Goal: Task Accomplishment & Management: Use online tool/utility

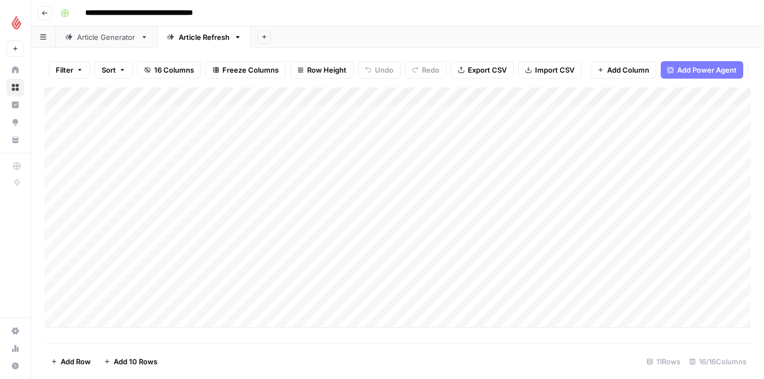
click at [114, 311] on div "Add Column" at bounding box center [397, 207] width 706 height 240
type input "**********"
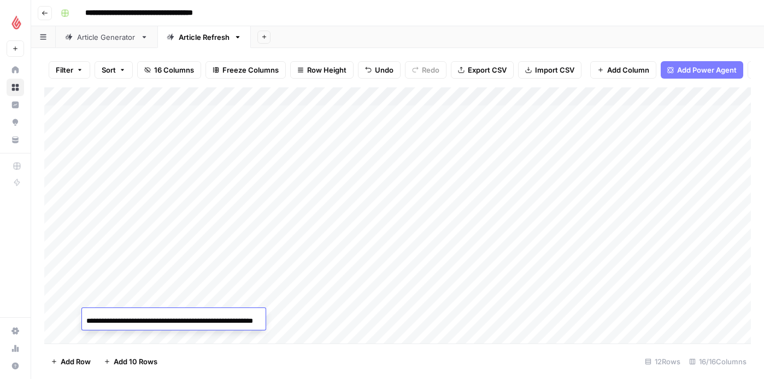
scroll to position [0, 39]
click at [285, 349] on footer "Add Row Add 10 Rows 12 Rows 16/16 Columns" at bounding box center [397, 362] width 706 height 36
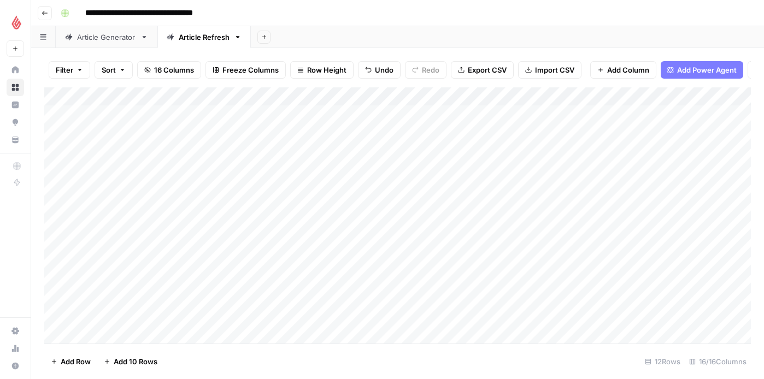
click at [234, 317] on div "Add Column" at bounding box center [397, 215] width 706 height 256
click at [223, 313] on div "Add Column" at bounding box center [397, 215] width 706 height 256
type input "nl"
click at [242, 358] on button "NL" at bounding box center [242, 360] width 18 height 13
click at [326, 316] on div "Add Column" at bounding box center [397, 215] width 706 height 256
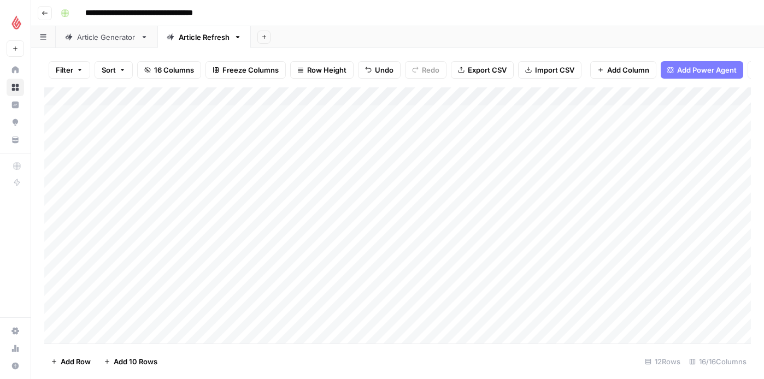
click at [330, 317] on div "Add Column" at bounding box center [397, 215] width 706 height 256
click at [330, 317] on input "text" at bounding box center [375, 322] width 95 height 10
click at [339, 360] on button "NL" at bounding box center [341, 360] width 18 height 13
click at [438, 317] on div "Add Column" at bounding box center [397, 215] width 706 height 256
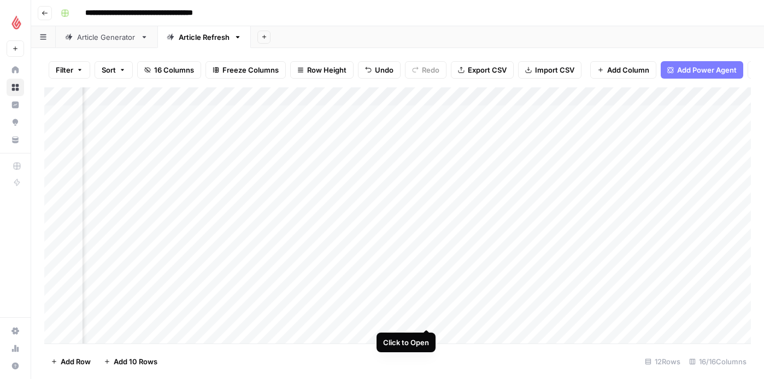
click at [429, 316] on div "Add Column" at bounding box center [397, 215] width 706 height 256
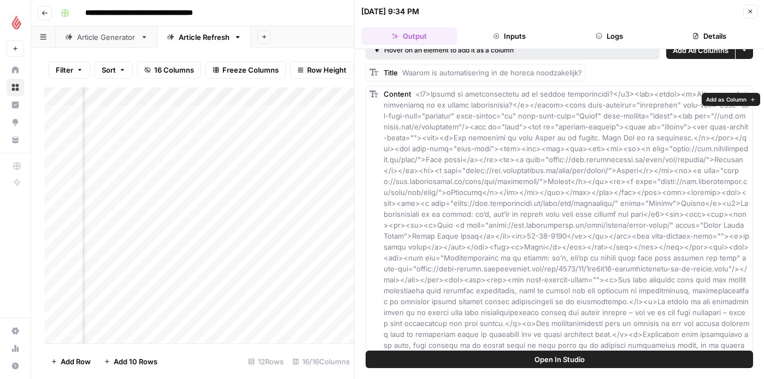
scroll to position [14, 0]
click at [751, 13] on icon "button" at bounding box center [750, 12] width 4 height 4
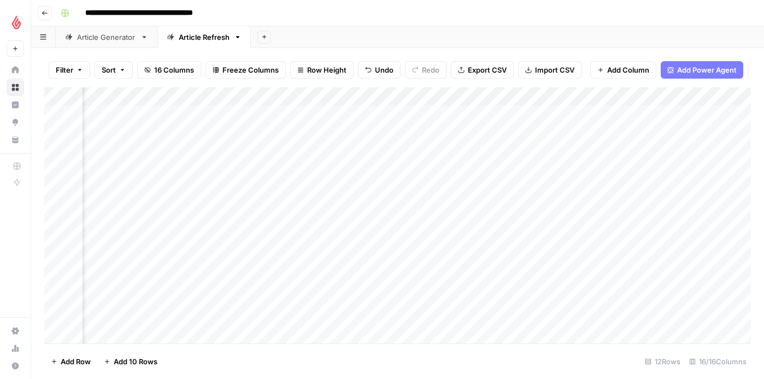
click at [659, 320] on div "Add Column" at bounding box center [397, 215] width 706 height 256
click at [129, 327] on div "Add Column" at bounding box center [397, 215] width 706 height 256
type input "**********"
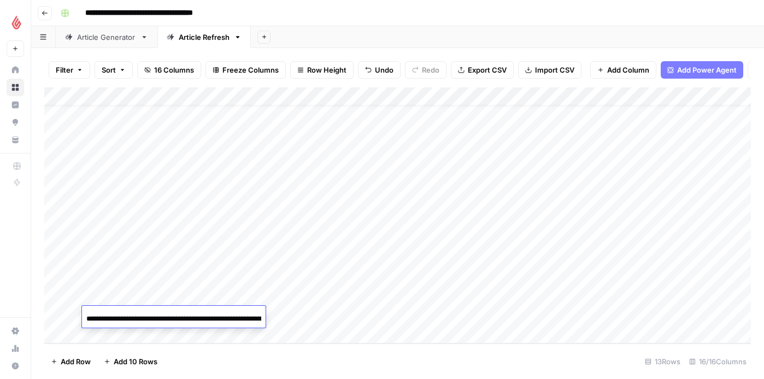
scroll to position [0, 86]
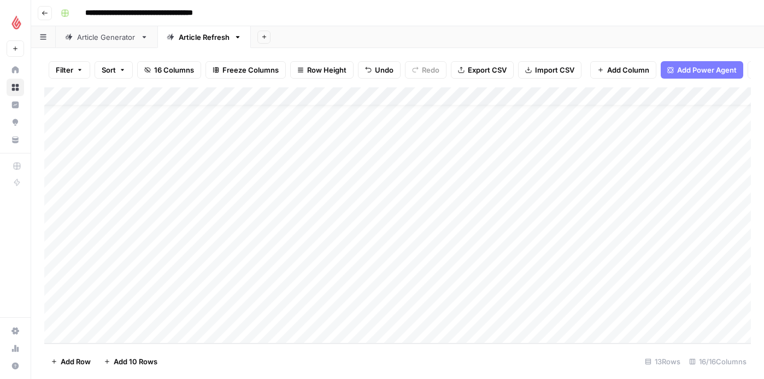
click at [229, 315] on div "Add Column" at bounding box center [397, 215] width 706 height 256
click at [238, 317] on div "Add Column" at bounding box center [397, 215] width 706 height 256
click at [238, 317] on input "text" at bounding box center [276, 320] width 95 height 10
click at [238, 357] on button "NL" at bounding box center [242, 358] width 18 height 13
click at [334, 312] on div "Add Column" at bounding box center [397, 215] width 706 height 256
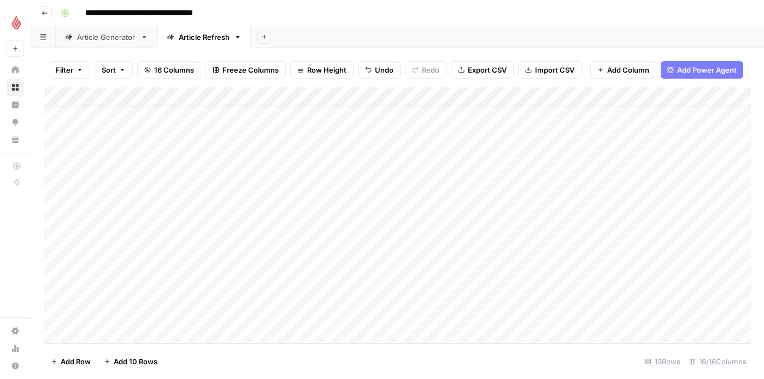
click at [334, 312] on div "Add Column" at bounding box center [397, 215] width 706 height 256
click at [334, 312] on div at bounding box center [375, 320] width 109 height 20
click at [341, 353] on button "NL" at bounding box center [341, 358] width 18 height 13
click at [468, 311] on div "Add Column" at bounding box center [397, 215] width 706 height 256
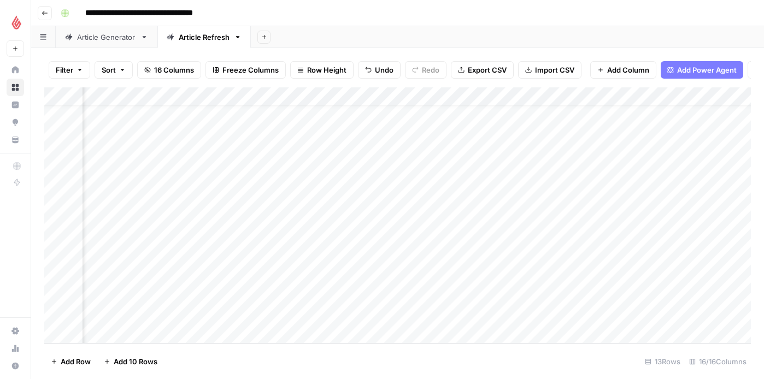
click at [462, 277] on div "Add Column" at bounding box center [397, 215] width 706 height 256
click at [476, 294] on div "Add Column" at bounding box center [397, 215] width 706 height 256
click at [428, 311] on div "Add Column" at bounding box center [397, 215] width 706 height 256
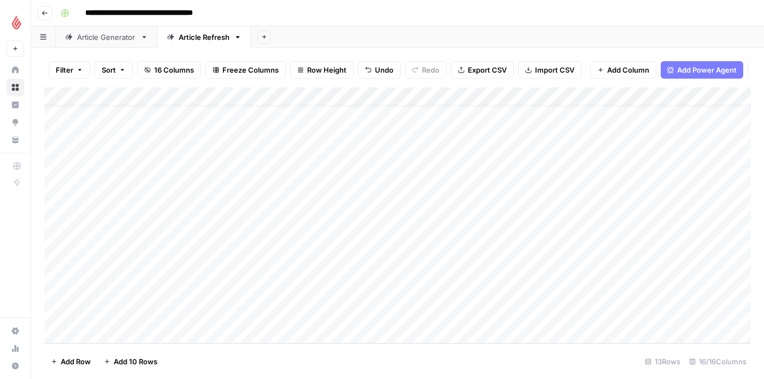
click at [117, 330] on div "Add Column" at bounding box center [397, 215] width 706 height 256
type input "**********"
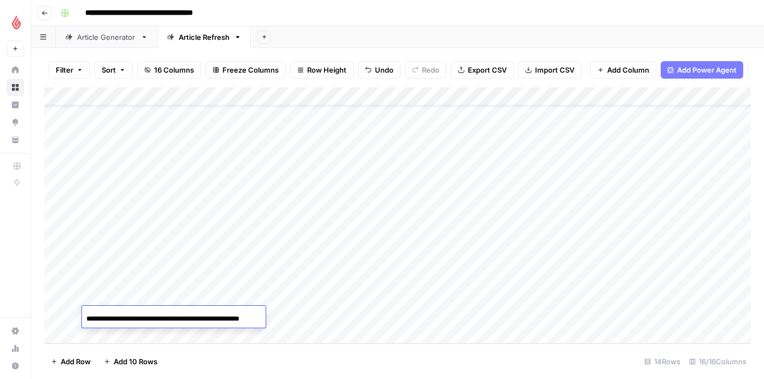
scroll to position [0, 20]
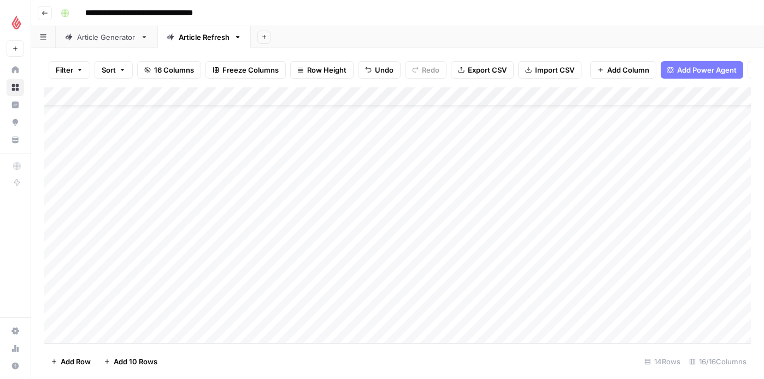
click at [282, 314] on div "Add Column" at bounding box center [397, 215] width 706 height 256
click at [225, 320] on div "Add Column" at bounding box center [397, 215] width 706 height 256
click at [244, 361] on button "NL" at bounding box center [242, 358] width 18 height 13
click at [339, 320] on div "Add Column" at bounding box center [397, 215] width 706 height 256
click at [327, 313] on div "Add Column" at bounding box center [397, 215] width 706 height 256
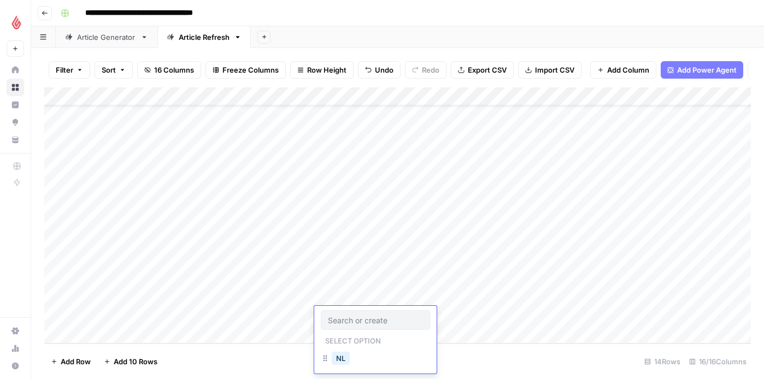
click at [327, 313] on div at bounding box center [375, 320] width 109 height 20
click at [339, 354] on button "NL" at bounding box center [341, 358] width 18 height 13
click at [439, 315] on div "Add Column" at bounding box center [397, 215] width 706 height 256
click at [137, 330] on div "Add Column" at bounding box center [397, 215] width 706 height 256
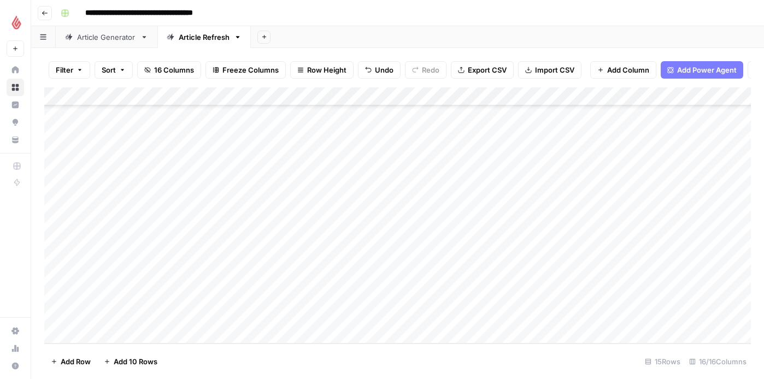
click at [116, 310] on div "Add Column" at bounding box center [397, 215] width 706 height 256
type input "**********"
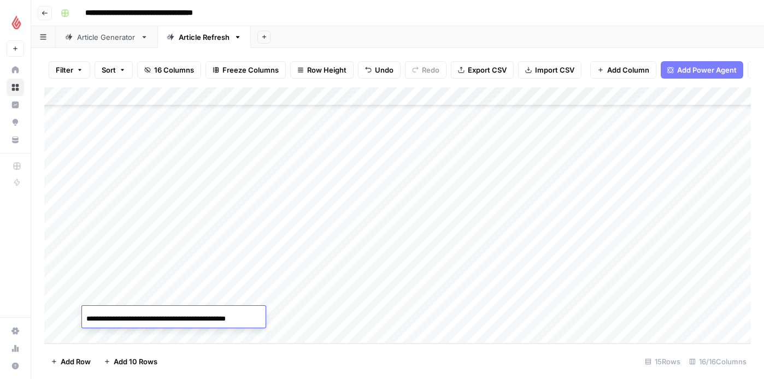
scroll to position [0, 4]
click at [287, 312] on div "Add Column" at bounding box center [397, 215] width 706 height 256
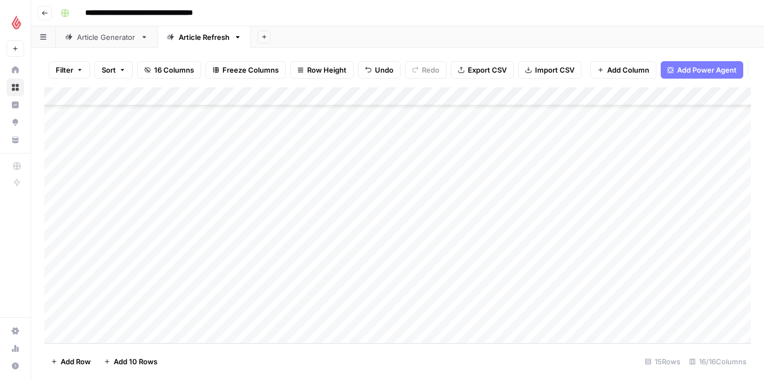
click at [237, 315] on div "Add Column" at bounding box center [397, 215] width 706 height 256
click at [235, 352] on button "NL" at bounding box center [242, 358] width 18 height 13
click at [335, 309] on div "Add Column" at bounding box center [397, 215] width 706 height 256
click at [336, 358] on button "NL" at bounding box center [341, 358] width 18 height 13
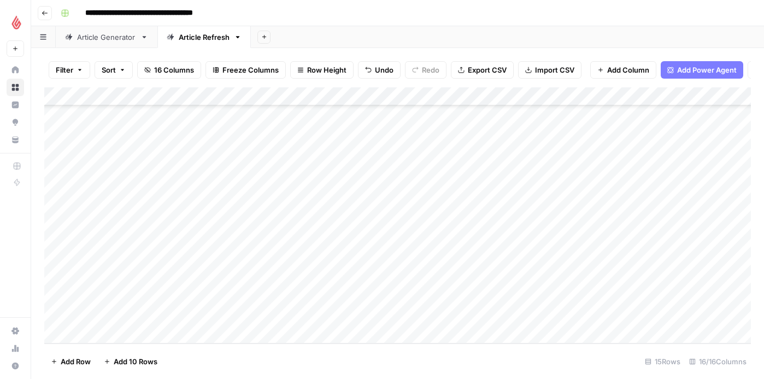
click at [424, 318] on div "Add Column" at bounding box center [397, 215] width 706 height 256
click at [467, 275] on div "Add Column" at bounding box center [397, 215] width 706 height 256
click at [470, 298] on div "Add Column" at bounding box center [397, 215] width 706 height 256
click at [472, 316] on div "Add Column" at bounding box center [397, 215] width 706 height 256
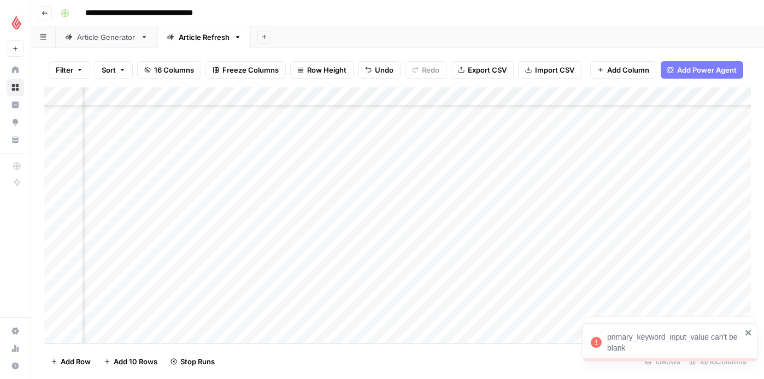
scroll to position [58, 375]
click at [351, 299] on div "Add Column" at bounding box center [397, 215] width 706 height 256
click at [355, 314] on div "Add Column" at bounding box center [397, 215] width 706 height 256
click at [109, 333] on div "Add Column" at bounding box center [397, 215] width 706 height 256
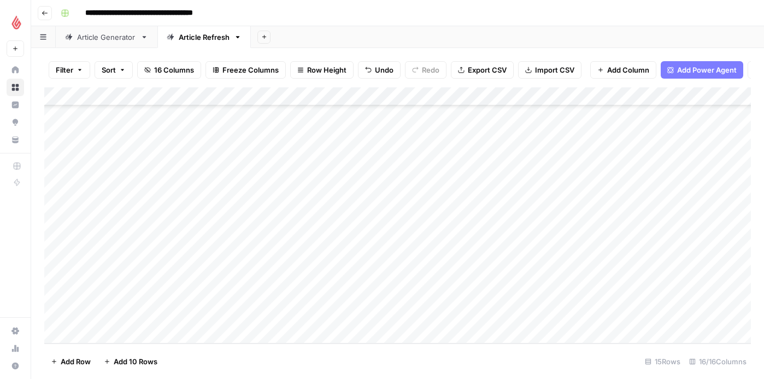
scroll to position [77, 0]
type input "**********"
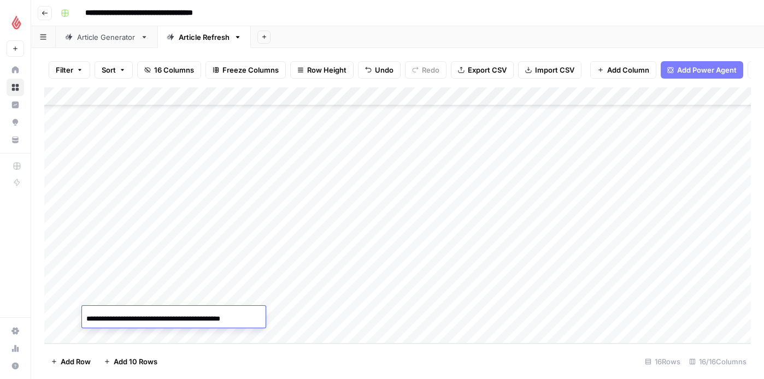
click at [284, 321] on div "Add Column" at bounding box center [397, 215] width 706 height 256
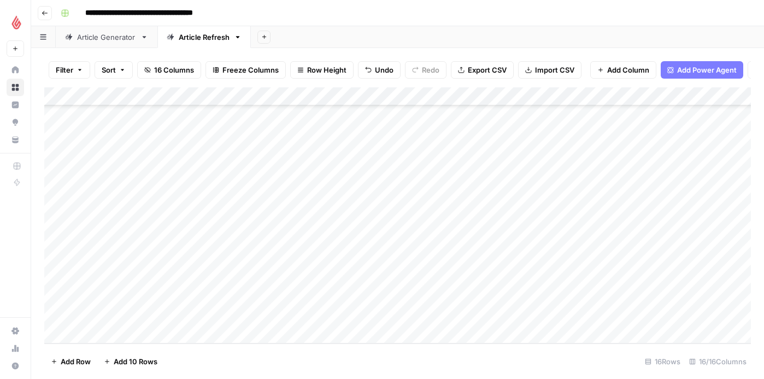
click at [243, 312] on div "Add Column" at bounding box center [397, 215] width 706 height 256
click at [243, 312] on div at bounding box center [276, 320] width 109 height 20
click at [238, 358] on button "NL" at bounding box center [242, 358] width 18 height 13
click at [338, 314] on div "Add Column" at bounding box center [397, 215] width 706 height 256
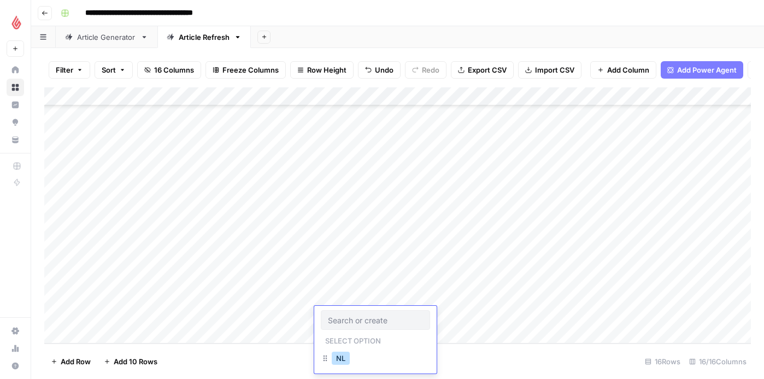
click at [342, 356] on button "NL" at bounding box center [341, 358] width 18 height 13
click at [438, 314] on div "Add Column" at bounding box center [397, 215] width 706 height 256
click at [94, 330] on div "Add Column" at bounding box center [397, 215] width 706 height 256
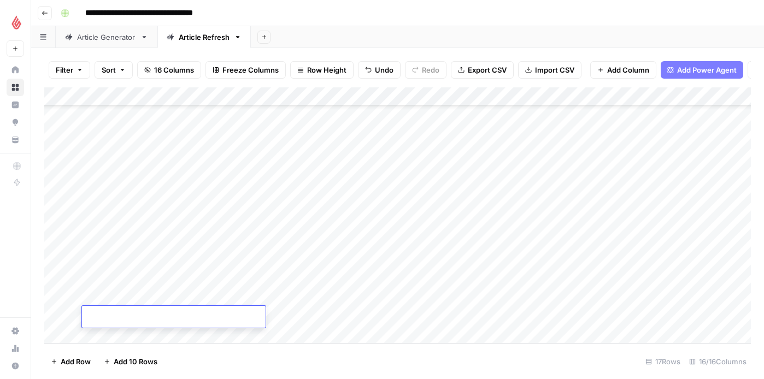
type input "**********"
click at [274, 318] on div "Add Column" at bounding box center [397, 215] width 706 height 256
click at [243, 316] on div "Add Column" at bounding box center [397, 215] width 706 height 256
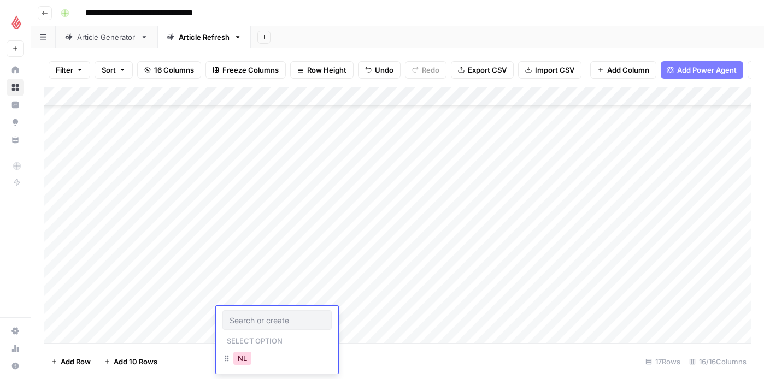
click at [239, 363] on button "NL" at bounding box center [242, 358] width 18 height 13
click at [346, 321] on div "Add Column" at bounding box center [397, 215] width 706 height 256
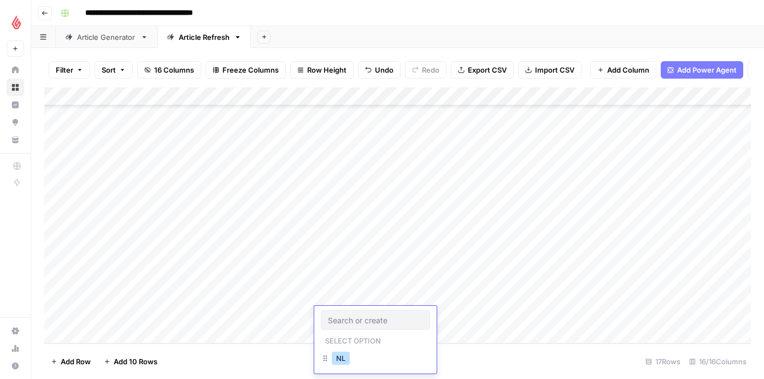
click at [340, 357] on button "NL" at bounding box center [341, 358] width 18 height 13
click at [440, 314] on div "Add Column" at bounding box center [397, 215] width 706 height 256
click at [120, 327] on div "Add Column" at bounding box center [397, 215] width 706 height 256
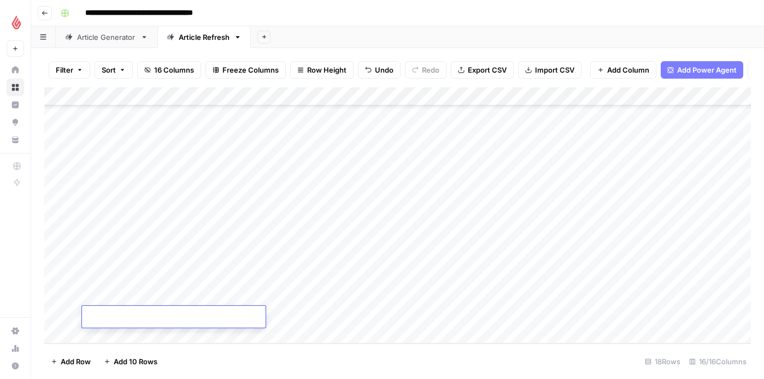
type input "**********"
click at [227, 314] on div "Add Column" at bounding box center [397, 215] width 706 height 256
click at [232, 314] on div "Add Column" at bounding box center [397, 215] width 706 height 256
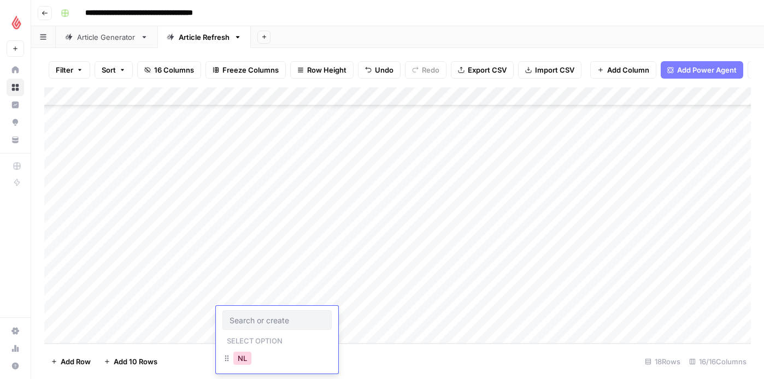
click at [238, 360] on button "NL" at bounding box center [242, 358] width 18 height 13
click at [335, 309] on div "Add Column" at bounding box center [397, 215] width 706 height 256
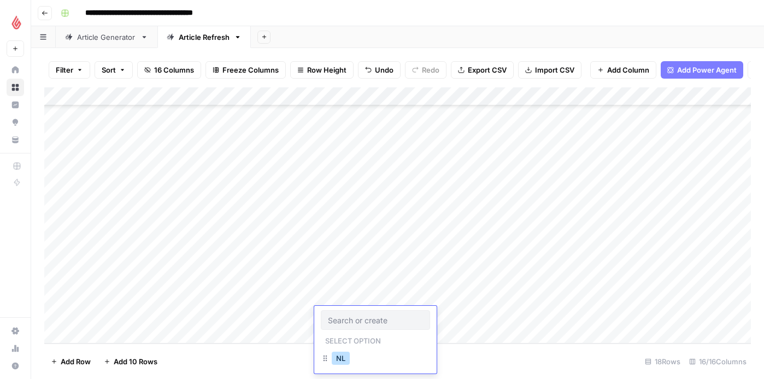
click at [340, 357] on button "NL" at bounding box center [341, 358] width 18 height 13
click at [461, 315] on div "Add Column" at bounding box center [397, 215] width 706 height 256
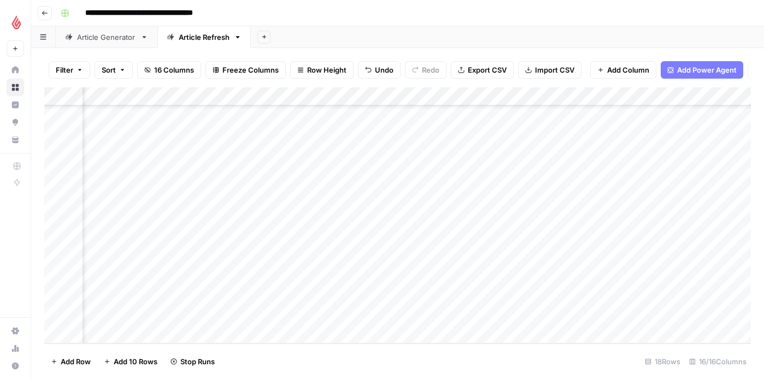
scroll to position [114, 228]
click at [520, 271] on div "Add Column" at bounding box center [397, 215] width 706 height 256
click at [518, 294] on div "Add Column" at bounding box center [397, 215] width 706 height 256
click at [403, 182] on div "Add Column" at bounding box center [397, 215] width 706 height 256
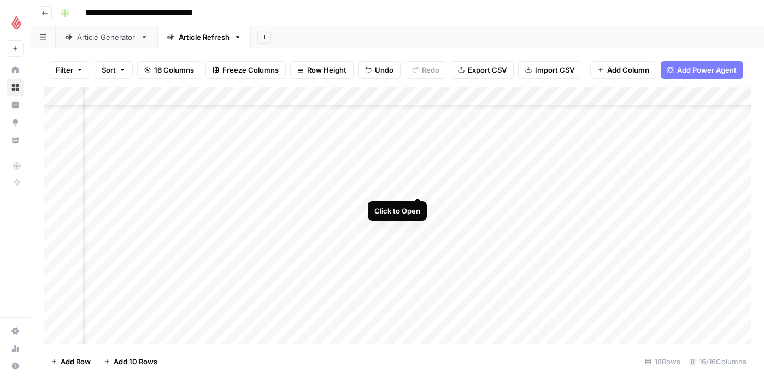
click at [415, 184] on div "Add Column" at bounding box center [397, 215] width 706 height 256
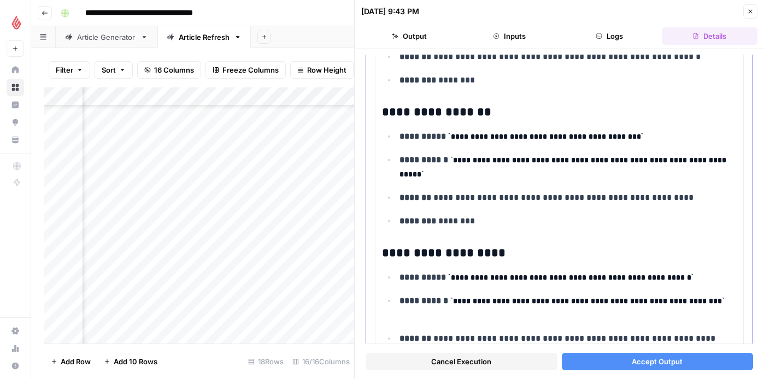
scroll to position [1066, 0]
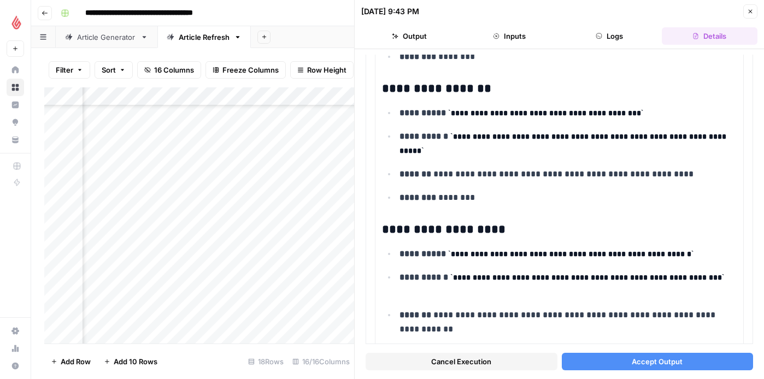
click at [631, 359] on button "Accept Output" at bounding box center [658, 361] width 192 height 17
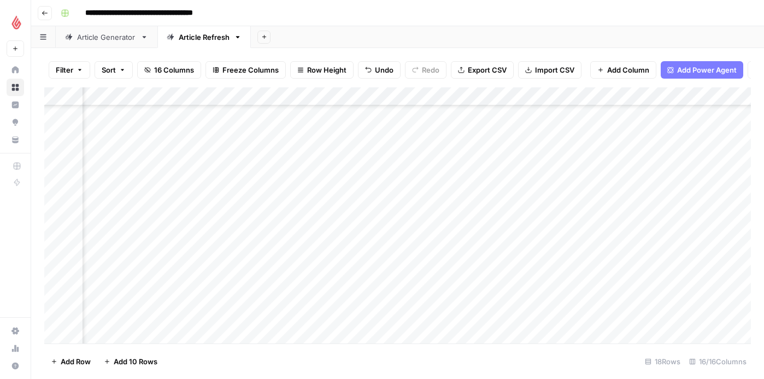
click at [392, 209] on div "Add Column" at bounding box center [397, 215] width 706 height 256
click at [418, 203] on div "Add Column" at bounding box center [397, 215] width 706 height 256
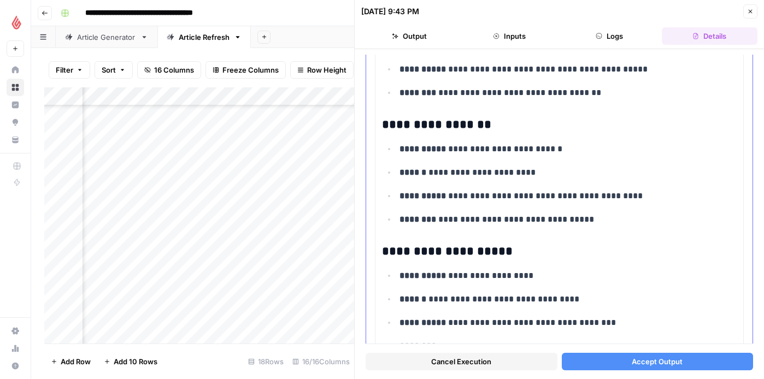
scroll to position [1758, 0]
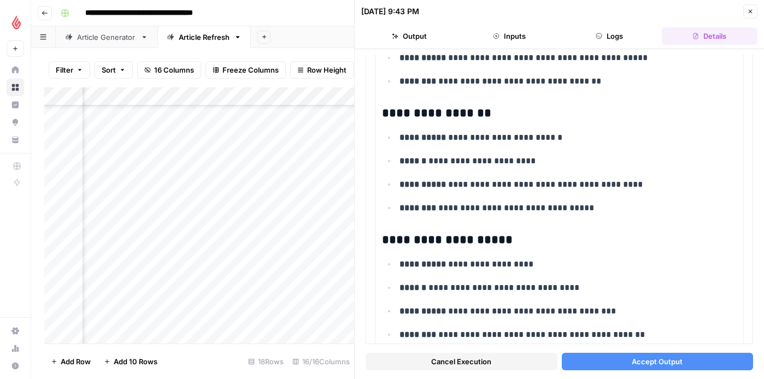
click at [618, 356] on button "Accept Output" at bounding box center [658, 361] width 192 height 17
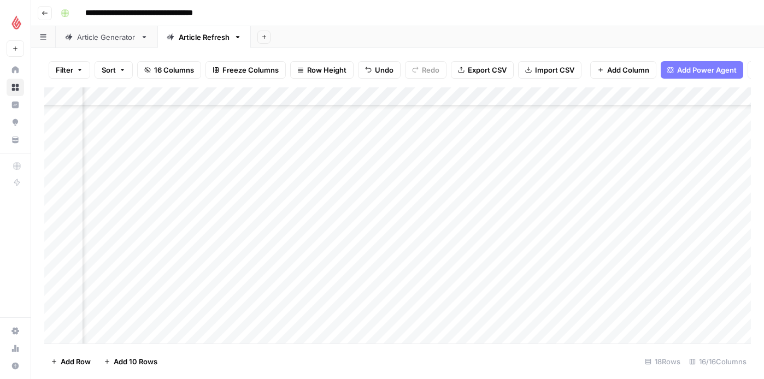
scroll to position [113, 865]
click at [486, 186] on div "Add Column" at bounding box center [397, 215] width 706 height 256
click at [485, 205] on div "Add Column" at bounding box center [397, 215] width 706 height 256
click at [203, 321] on div "Add Column" at bounding box center [397, 215] width 706 height 256
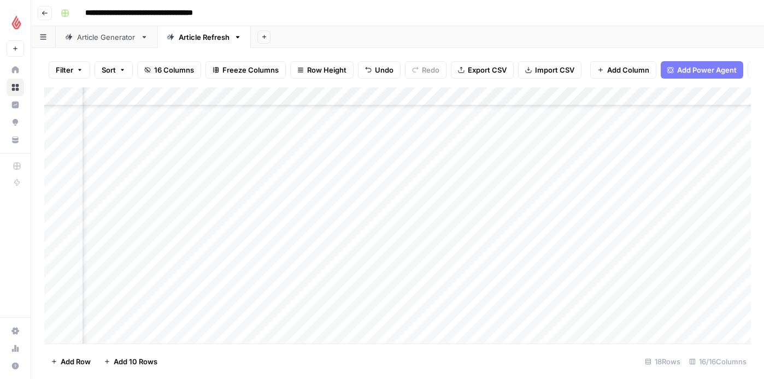
scroll to position [114, 541]
click at [582, 243] on div "Add Column" at bounding box center [397, 215] width 706 height 256
click at [582, 260] on div "Add Column" at bounding box center [397, 215] width 706 height 256
click at [585, 277] on div "Add Column" at bounding box center [397, 215] width 706 height 256
click at [583, 296] on div "Add Column" at bounding box center [397, 215] width 706 height 256
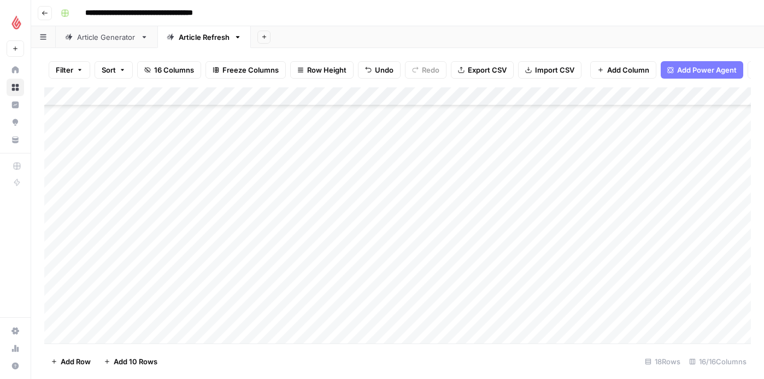
scroll to position [114, 0]
click at [113, 328] on div "Add Column" at bounding box center [397, 215] width 706 height 256
type input "**********"
click at [123, 324] on div "Add Column" at bounding box center [397, 215] width 706 height 256
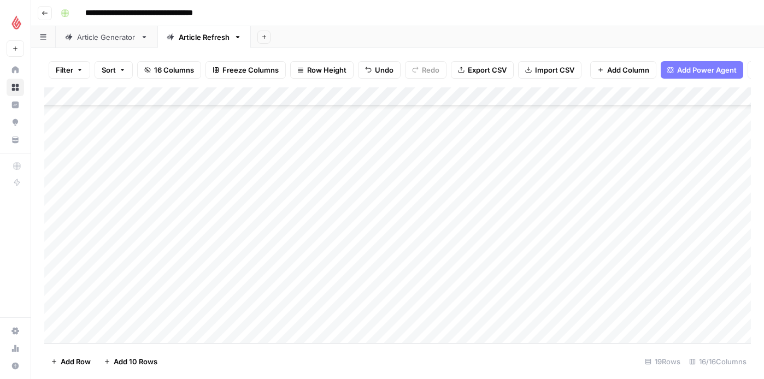
click at [119, 330] on div "Add Column" at bounding box center [397, 215] width 706 height 256
type input "**********"
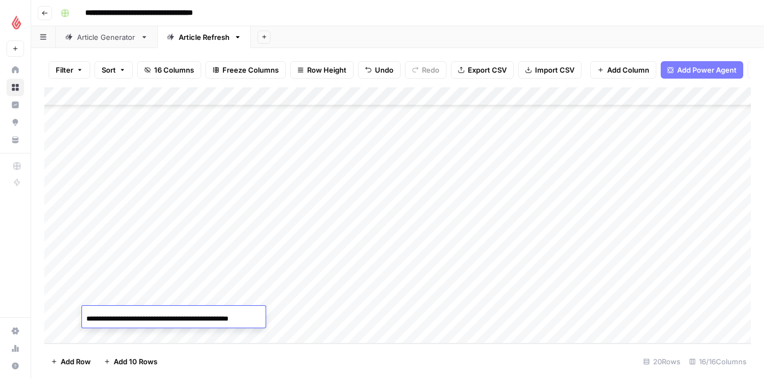
scroll to position [0, 4]
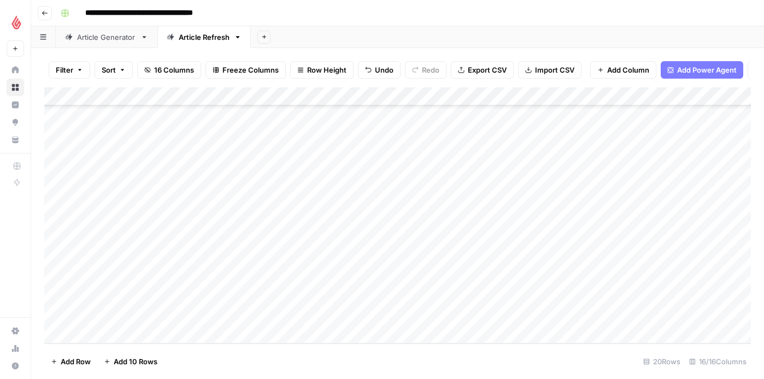
click at [237, 302] on div "Add Column" at bounding box center [397, 215] width 706 height 256
click at [240, 340] on button "NL" at bounding box center [242, 339] width 18 height 13
click at [333, 300] on div "Add Column" at bounding box center [397, 215] width 706 height 256
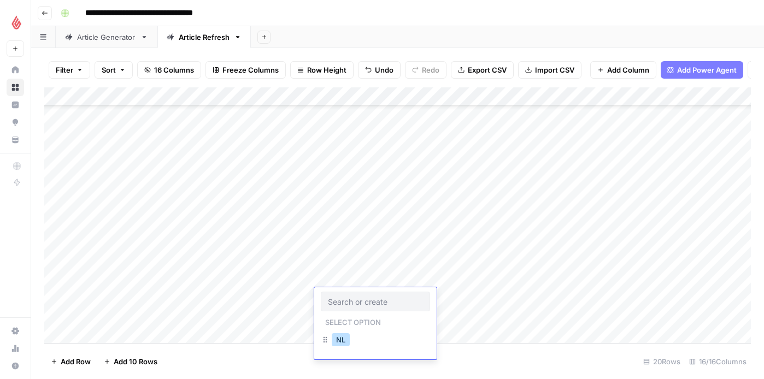
click at [338, 334] on button "NL" at bounding box center [341, 339] width 18 height 13
click at [229, 317] on div "Add Column" at bounding box center [397, 215] width 706 height 256
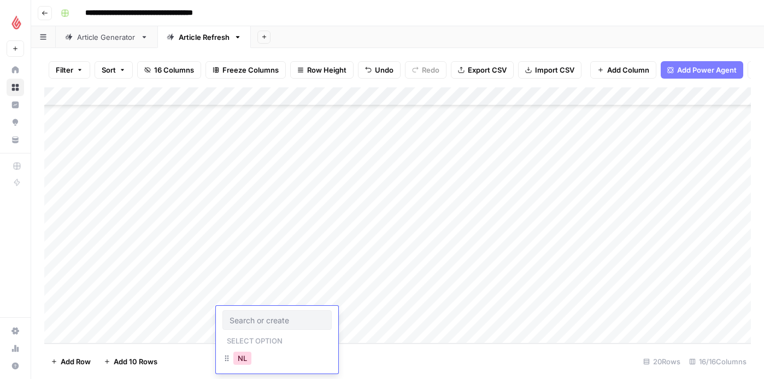
click at [241, 356] on button "NL" at bounding box center [242, 358] width 18 height 13
click at [339, 312] on div "Add Column" at bounding box center [397, 215] width 706 height 256
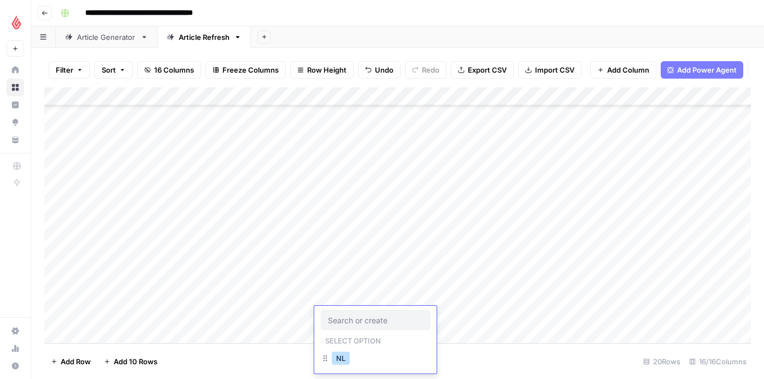
click at [339, 354] on button "NL" at bounding box center [341, 358] width 18 height 13
click at [442, 303] on div "Add Column" at bounding box center [397, 215] width 706 height 256
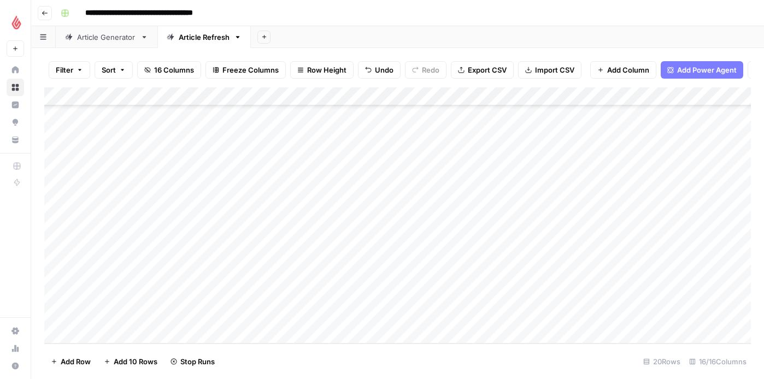
click at [452, 316] on div "Add Column" at bounding box center [397, 215] width 706 height 256
click at [459, 276] on div "Add Column" at bounding box center [397, 215] width 706 height 256
click at [464, 297] on div "Add Column" at bounding box center [397, 215] width 706 height 256
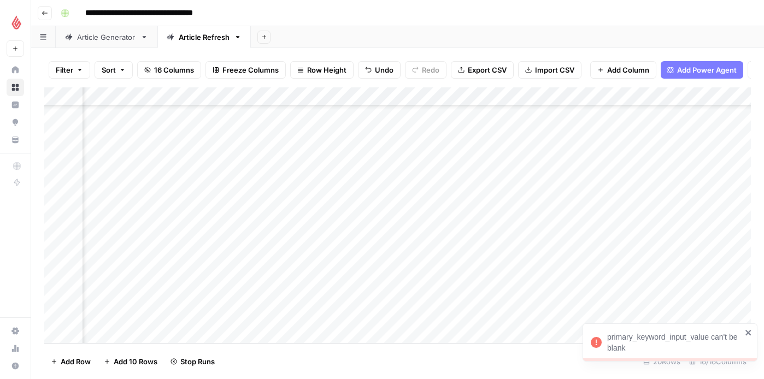
click at [250, 297] on div "Add Column" at bounding box center [397, 215] width 706 height 256
click at [123, 332] on div "Add Column" at bounding box center [397, 215] width 706 height 256
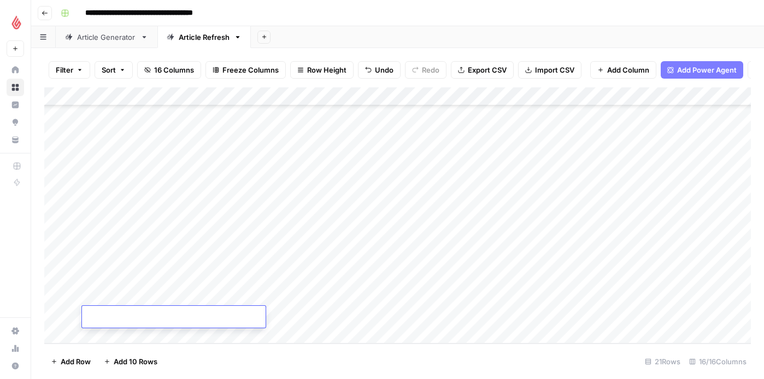
type input "**********"
click at [279, 322] on div "Add Column" at bounding box center [397, 215] width 706 height 256
click at [252, 315] on div "Add Column" at bounding box center [397, 215] width 706 height 256
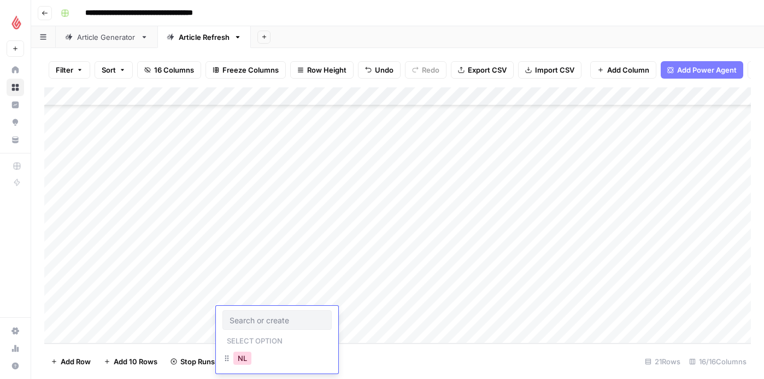
click at [240, 361] on button "NL" at bounding box center [242, 358] width 18 height 13
click at [336, 322] on div "Add Column" at bounding box center [397, 215] width 706 height 256
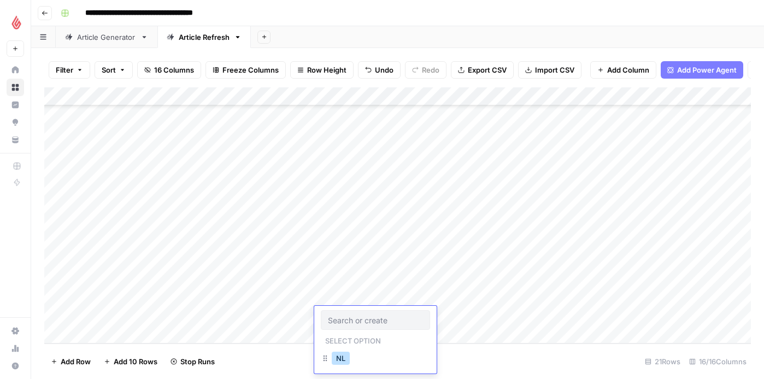
click at [341, 353] on button "NL" at bounding box center [341, 358] width 18 height 13
click at [436, 316] on div "Add Column" at bounding box center [397, 215] width 706 height 256
click at [134, 333] on div "Add Column" at bounding box center [397, 215] width 706 height 256
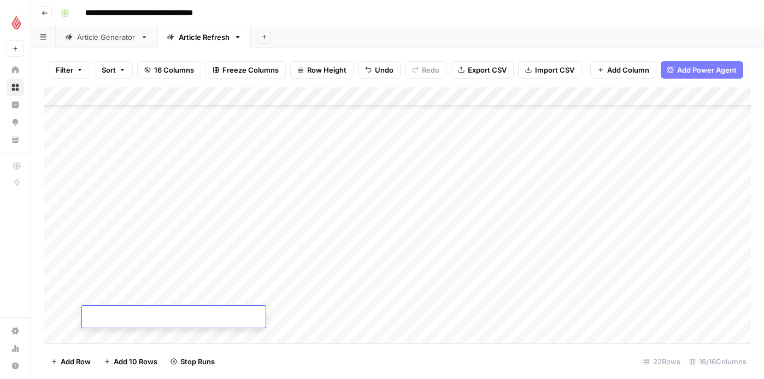
type input "**********"
click at [310, 314] on div "Add Column" at bounding box center [397, 215] width 706 height 256
click at [261, 317] on div "Add Column" at bounding box center [397, 215] width 706 height 256
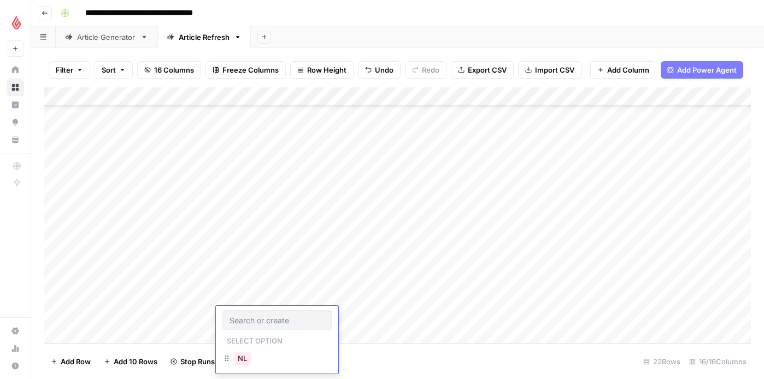
click at [261, 317] on input "text" at bounding box center [276, 320] width 95 height 10
click at [240, 353] on button "NL" at bounding box center [242, 358] width 18 height 13
click at [347, 314] on div "Add Column" at bounding box center [397, 215] width 706 height 256
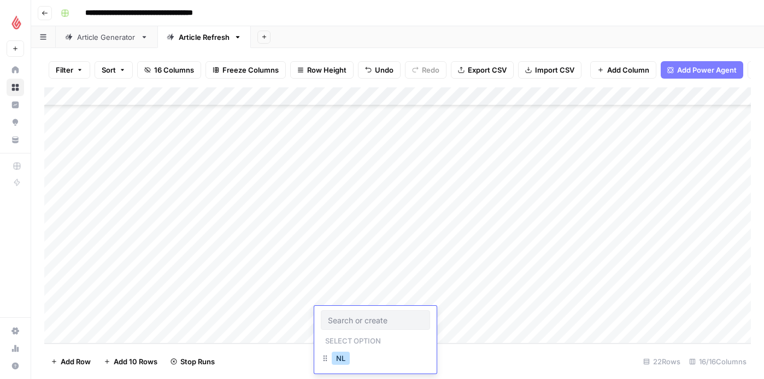
click at [338, 358] on button "NL" at bounding box center [341, 358] width 18 height 13
click at [444, 317] on div "Add Column" at bounding box center [397, 215] width 706 height 256
click at [541, 149] on div "Add Column" at bounding box center [397, 215] width 706 height 256
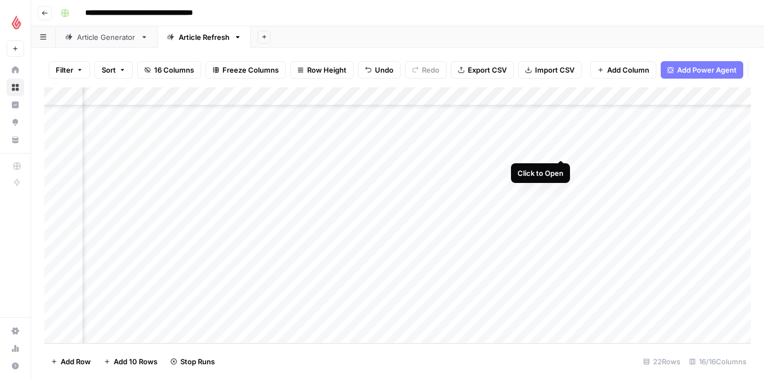
click at [561, 147] on div "Add Column" at bounding box center [397, 215] width 706 height 256
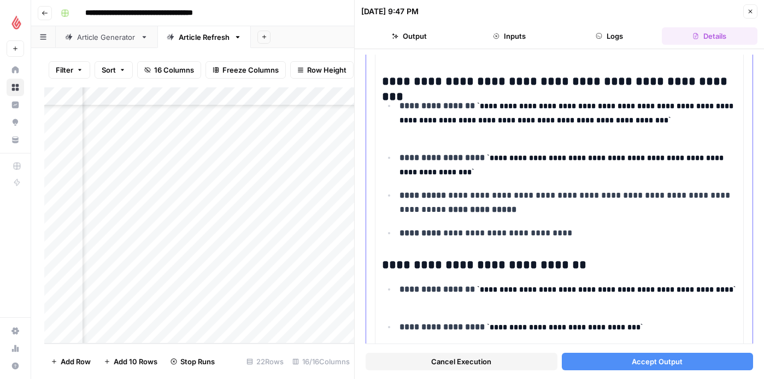
scroll to position [378, 0]
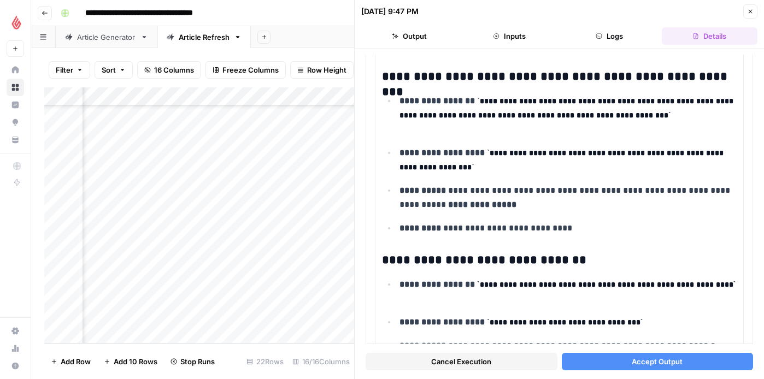
click at [633, 359] on span "Accept Output" at bounding box center [656, 361] width 51 height 11
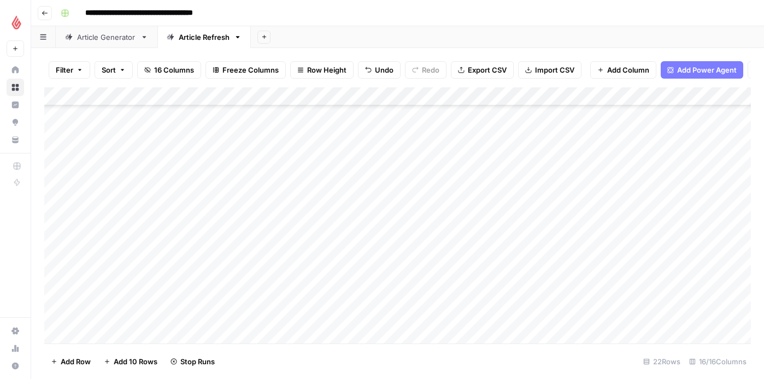
scroll to position [188, 0]
click at [130, 334] on div "Add Column" at bounding box center [397, 215] width 706 height 256
type input "**********"
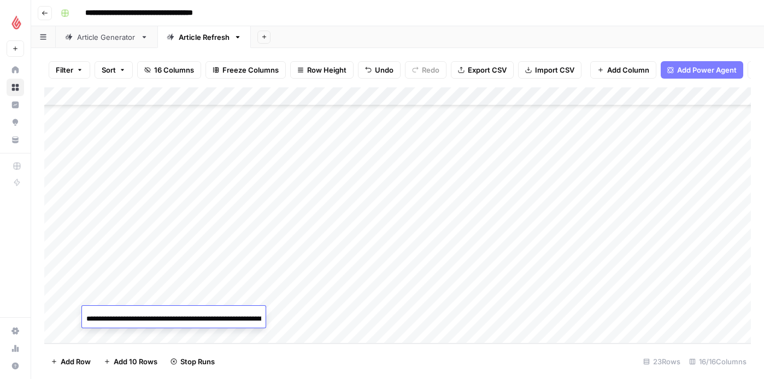
scroll to position [0, 67]
click at [286, 299] on div "Add Column" at bounding box center [397, 215] width 706 height 256
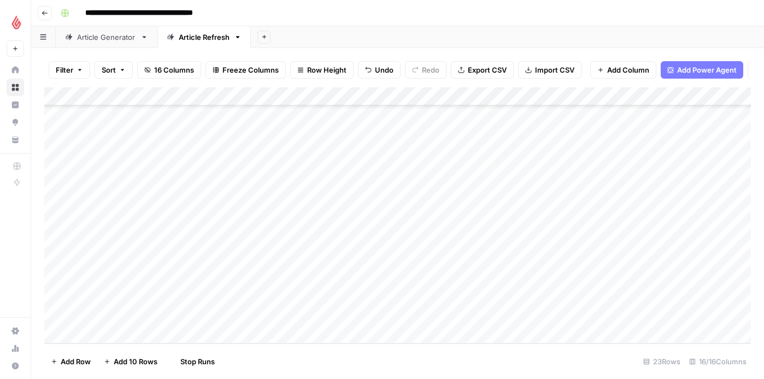
click at [237, 314] on div "Add Column" at bounding box center [397, 215] width 706 height 256
click at [241, 353] on button "NL" at bounding box center [242, 358] width 18 height 13
click at [334, 318] on div "Add Column" at bounding box center [397, 215] width 706 height 256
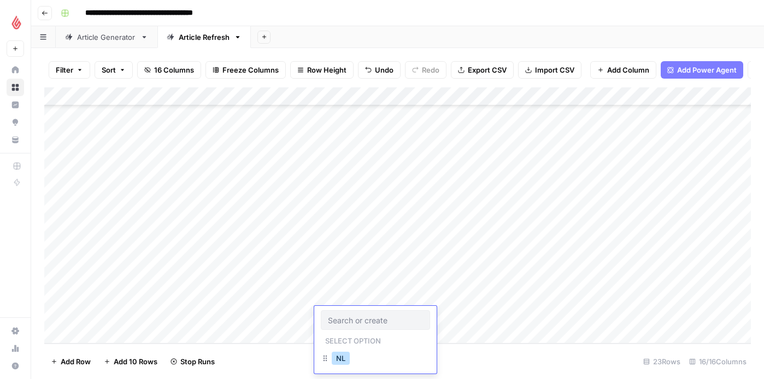
click at [341, 358] on button "NL" at bounding box center [341, 358] width 18 height 13
click at [446, 312] on div "Add Column" at bounding box center [397, 215] width 706 height 256
click at [115, 334] on div "Add Column" at bounding box center [397, 215] width 706 height 256
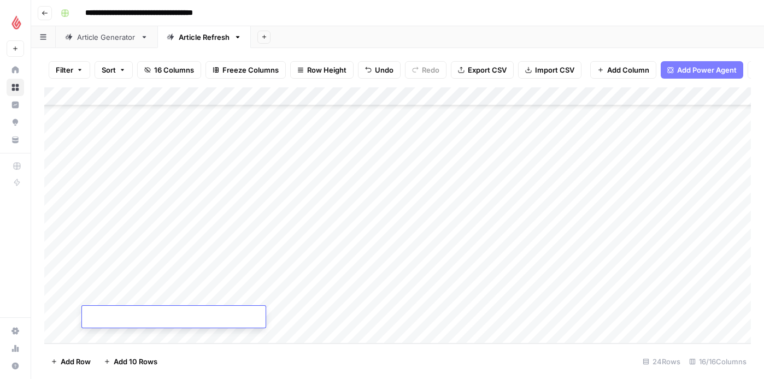
type input "**********"
click at [252, 276] on div "Add Column" at bounding box center [397, 215] width 706 height 256
click at [233, 315] on div "Add Column" at bounding box center [397, 215] width 706 height 256
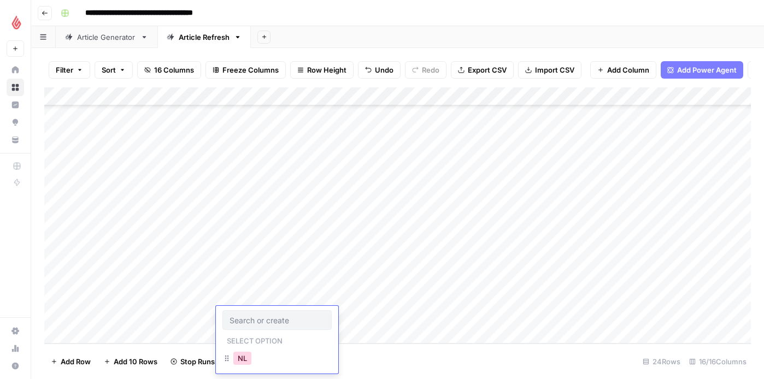
click at [238, 354] on button "NL" at bounding box center [242, 358] width 18 height 13
click at [339, 322] on div "Add Column" at bounding box center [397, 215] width 706 height 256
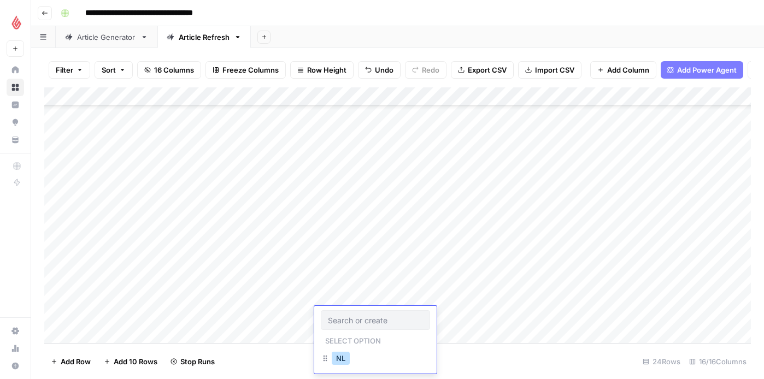
click at [339, 357] on button "NL" at bounding box center [341, 358] width 18 height 13
click at [458, 317] on div "Add Column" at bounding box center [397, 215] width 706 height 256
click at [113, 339] on div "Add Column" at bounding box center [397, 215] width 706 height 256
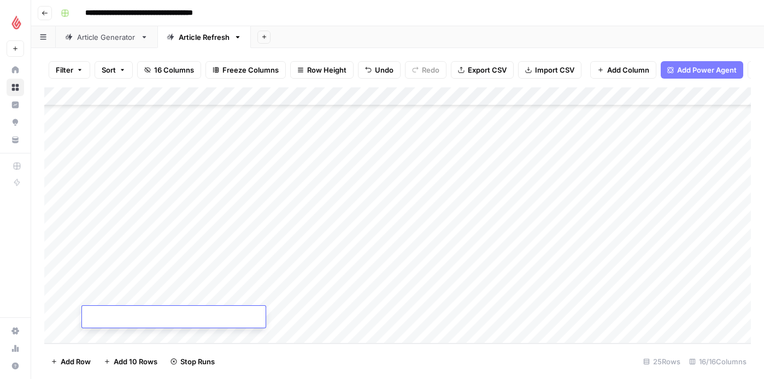
paste input "**********"
type input "**********"
click at [265, 261] on div "Add Column" at bounding box center [397, 215] width 706 height 256
click at [239, 319] on div "Add Column" at bounding box center [397, 215] width 706 height 256
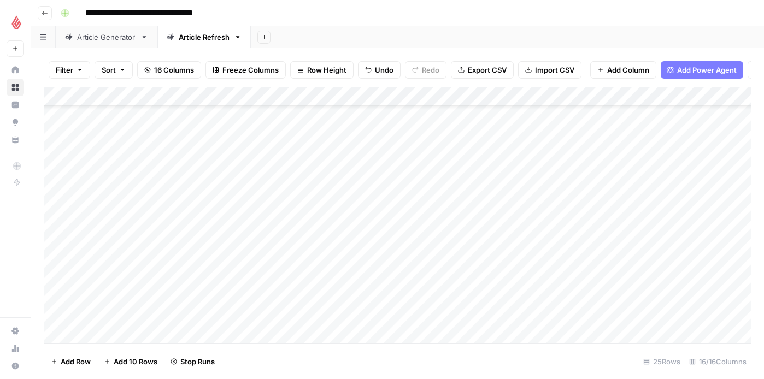
click at [239, 319] on div "Add Column" at bounding box center [397, 215] width 706 height 256
click at [243, 357] on button "NL" at bounding box center [242, 358] width 18 height 13
click at [339, 322] on div "Add Column" at bounding box center [397, 215] width 706 height 256
click at [343, 357] on button "NL" at bounding box center [341, 358] width 18 height 13
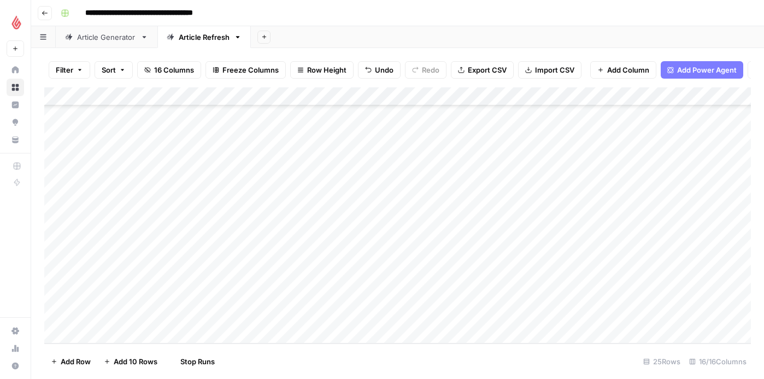
click at [436, 314] on div "Add Column" at bounding box center [397, 215] width 706 height 256
click at [113, 334] on div "Add Column" at bounding box center [397, 215] width 706 height 256
type input "**********"
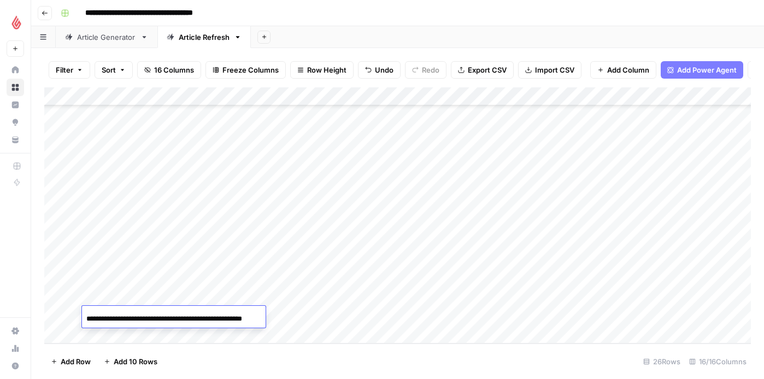
scroll to position [0, 31]
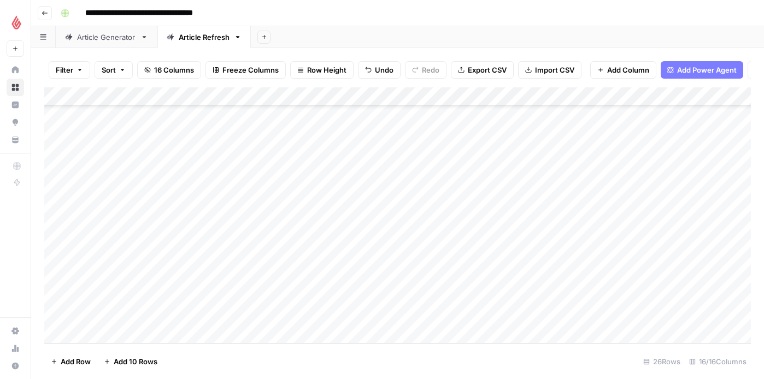
click at [275, 278] on div "Add Column" at bounding box center [397, 215] width 706 height 256
click at [243, 319] on div "Add Column" at bounding box center [397, 215] width 706 height 256
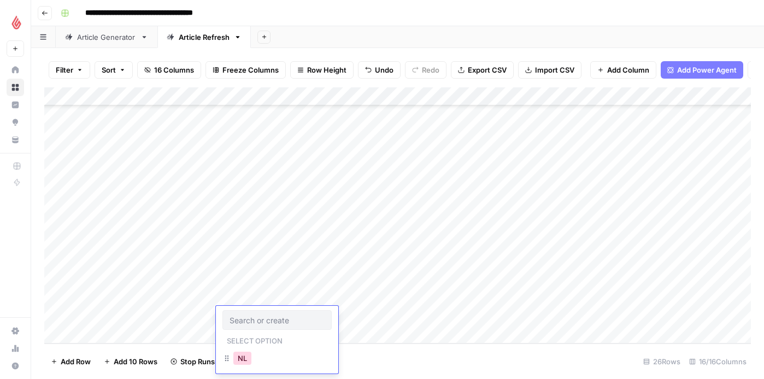
click at [243, 360] on button "NL" at bounding box center [242, 358] width 18 height 13
click at [339, 321] on div "Add Column" at bounding box center [397, 215] width 706 height 256
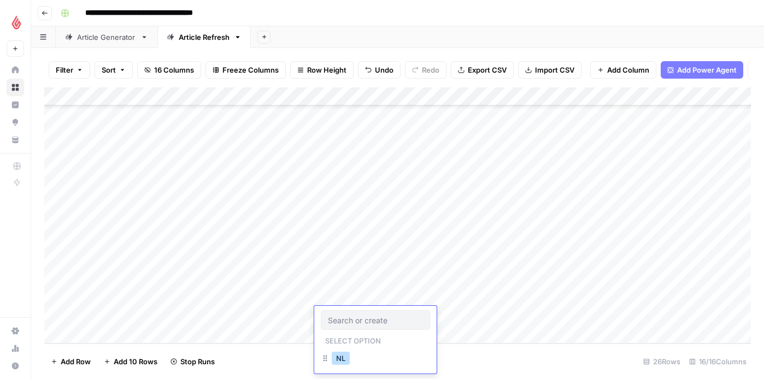
click at [342, 358] on button "NL" at bounding box center [341, 358] width 18 height 13
click at [435, 317] on div "Add Column" at bounding box center [397, 215] width 706 height 256
click at [162, 333] on div "Add Column" at bounding box center [397, 215] width 706 height 256
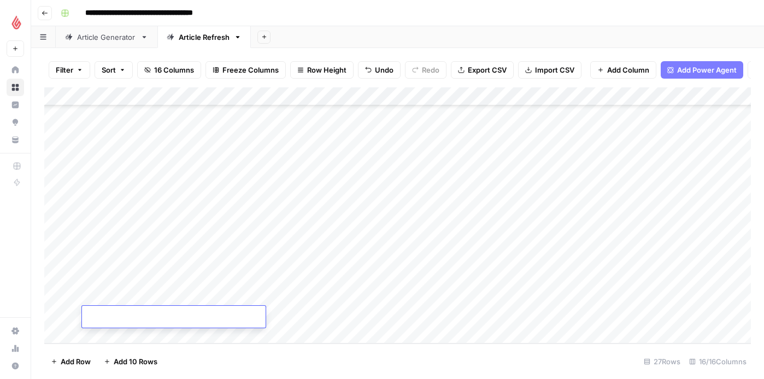
type input "**********"
click at [306, 326] on div "Add Column" at bounding box center [397, 215] width 706 height 256
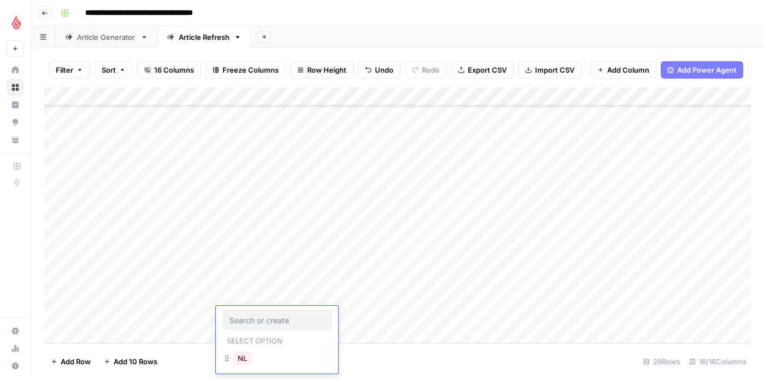
click at [231, 299] on div "Add Column" at bounding box center [397, 215] width 706 height 256
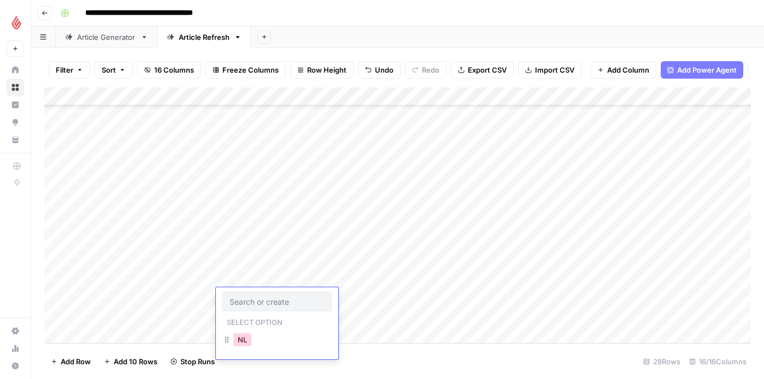
click at [241, 335] on button "NL" at bounding box center [242, 339] width 18 height 13
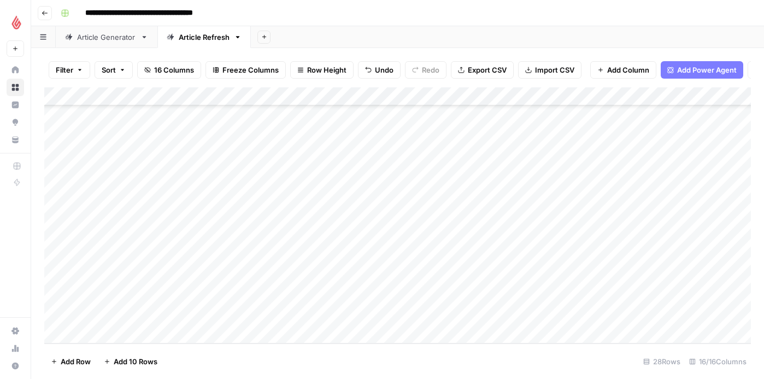
click at [336, 293] on div "Add Column" at bounding box center [397, 215] width 706 height 256
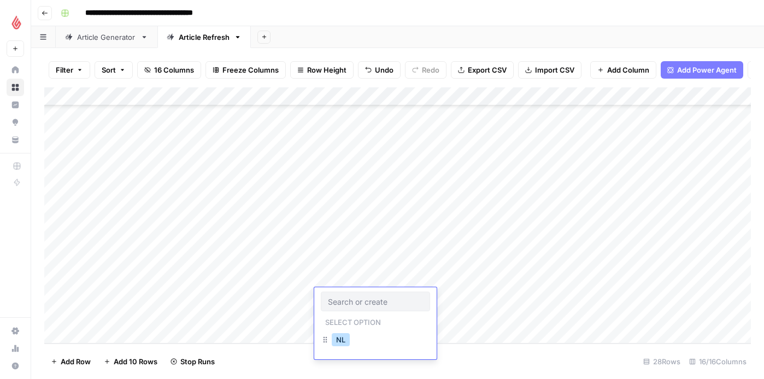
click at [342, 339] on button "NL" at bounding box center [341, 339] width 18 height 13
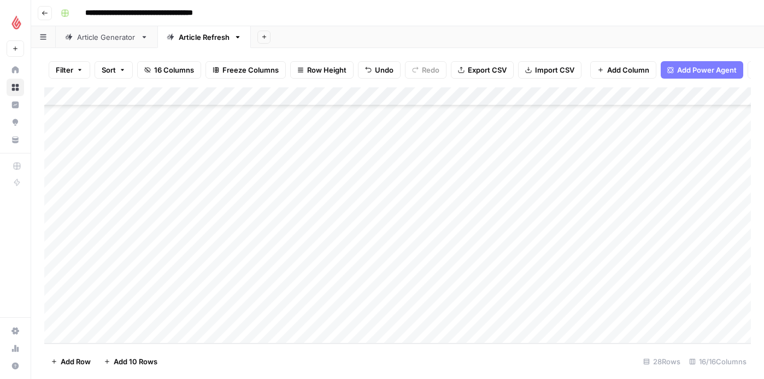
click at [429, 297] on div "Add Column" at bounding box center [397, 215] width 706 height 256
click at [341, 184] on div "Add Column" at bounding box center [397, 215] width 706 height 256
click at [379, 179] on div "Add Column" at bounding box center [397, 215] width 706 height 256
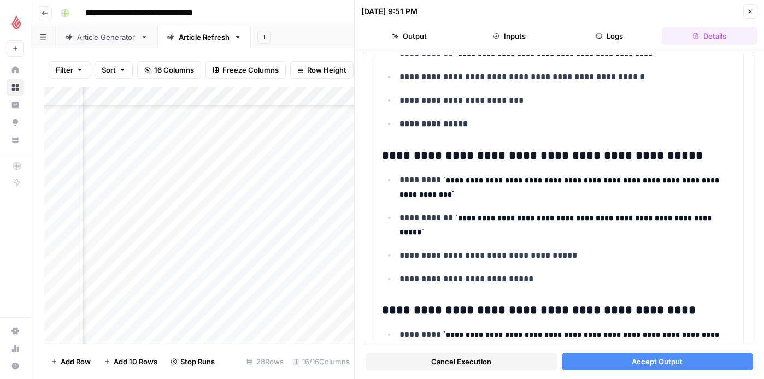
scroll to position [538, 0]
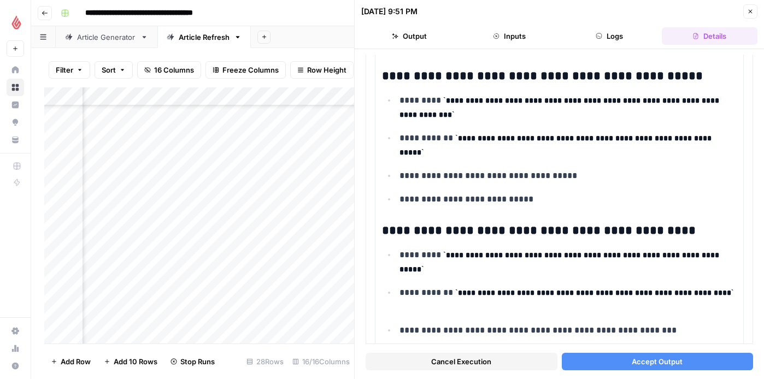
click at [596, 359] on button "Accept Output" at bounding box center [658, 361] width 192 height 17
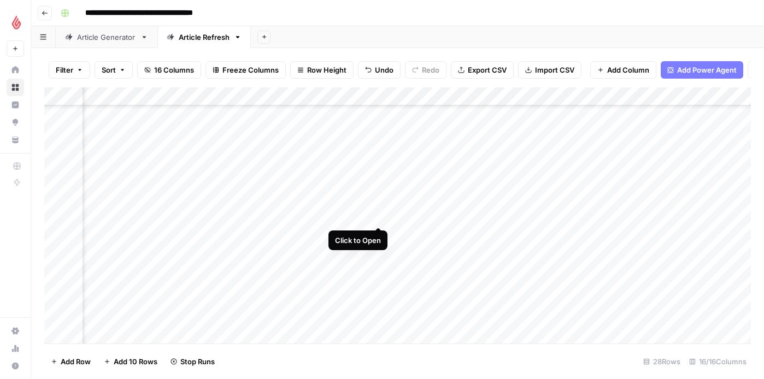
click at [379, 214] on div "Add Column" at bounding box center [397, 215] width 706 height 256
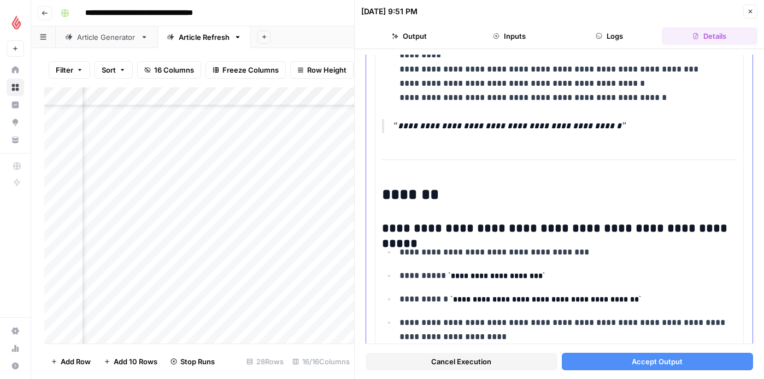
scroll to position [283, 0]
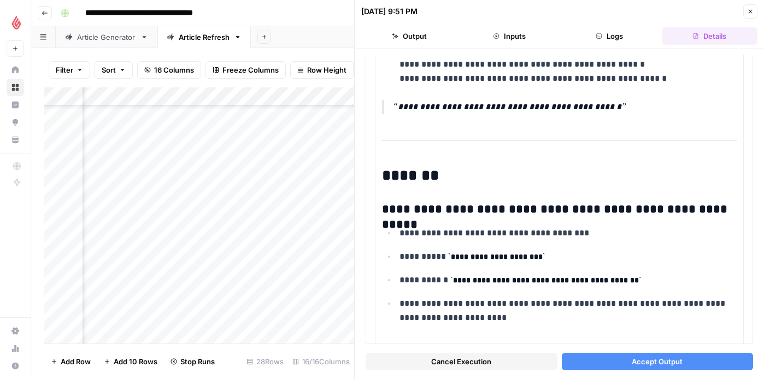
click at [618, 365] on button "Accept Output" at bounding box center [658, 361] width 192 height 17
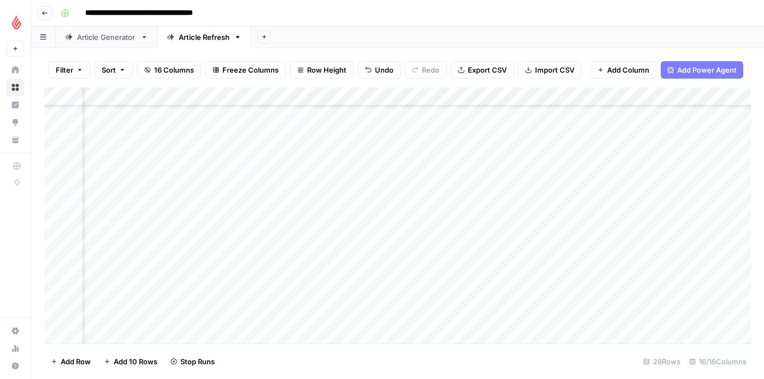
scroll to position [261, 261]
click at [468, 212] on div "Add Column" at bounding box center [397, 215] width 706 height 256
click at [473, 226] on div "Add Column" at bounding box center [397, 215] width 706 height 256
click at [478, 244] on div "Add Column" at bounding box center [397, 215] width 706 height 256
click at [480, 261] on div "Add Column" at bounding box center [397, 215] width 706 height 256
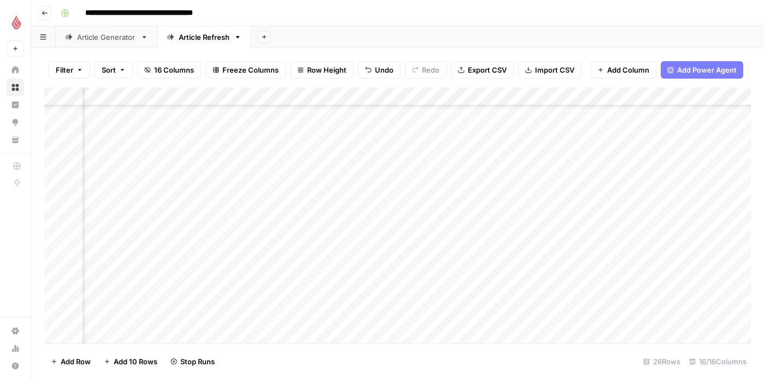
click at [483, 282] on div "Add Column" at bounding box center [397, 215] width 706 height 256
click at [483, 300] on div "Add Column" at bounding box center [397, 215] width 706 height 256
click at [493, 278] on div "Add Column" at bounding box center [397, 215] width 706 height 256
click at [491, 295] on div "Add Column" at bounding box center [397, 215] width 706 height 256
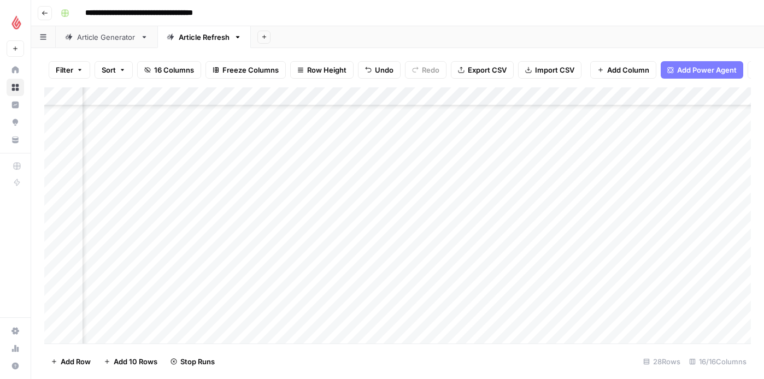
scroll to position [115, 847]
click at [344, 238] on div "Add Column" at bounding box center [397, 215] width 706 height 256
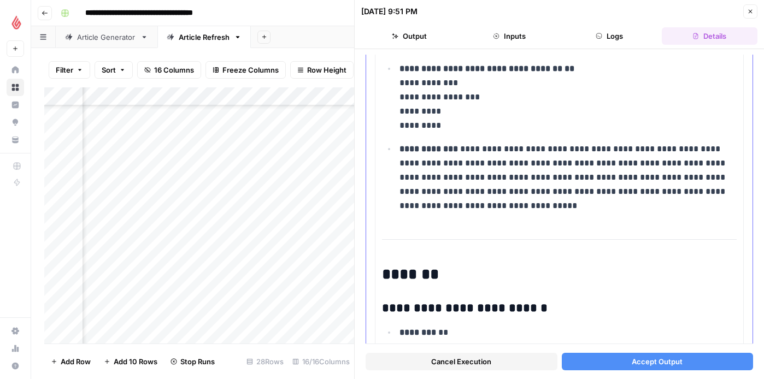
scroll to position [92, 0]
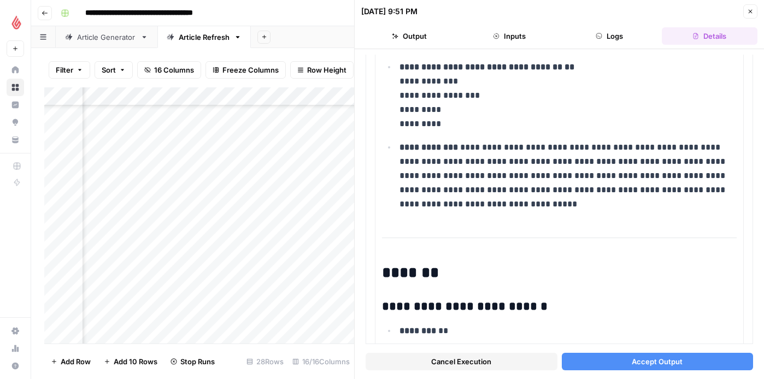
click at [652, 363] on span "Accept Output" at bounding box center [656, 361] width 51 height 11
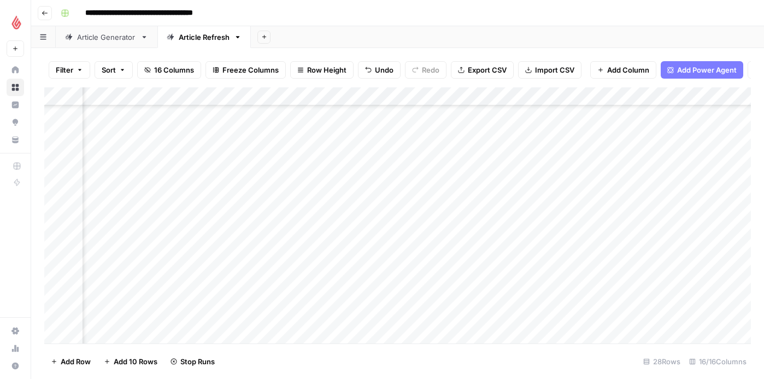
scroll to position [300, 847]
click at [318, 147] on div "Add Column" at bounding box center [397, 215] width 706 height 256
click at [311, 167] on div "Add Column" at bounding box center [397, 215] width 706 height 256
click at [309, 181] on div "Add Column" at bounding box center [397, 215] width 706 height 256
click at [306, 203] on div "Add Column" at bounding box center [397, 215] width 706 height 256
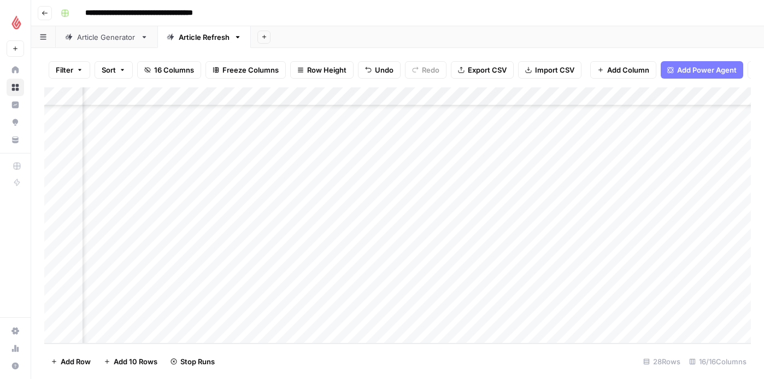
click at [305, 221] on div "Add Column" at bounding box center [397, 215] width 706 height 256
click at [304, 235] on div "Add Column" at bounding box center [397, 215] width 706 height 256
click at [300, 258] on div "Add Column" at bounding box center [397, 215] width 706 height 256
click at [299, 281] on div "Add Column" at bounding box center [397, 215] width 706 height 256
click at [299, 301] on div "Add Column" at bounding box center [397, 215] width 706 height 256
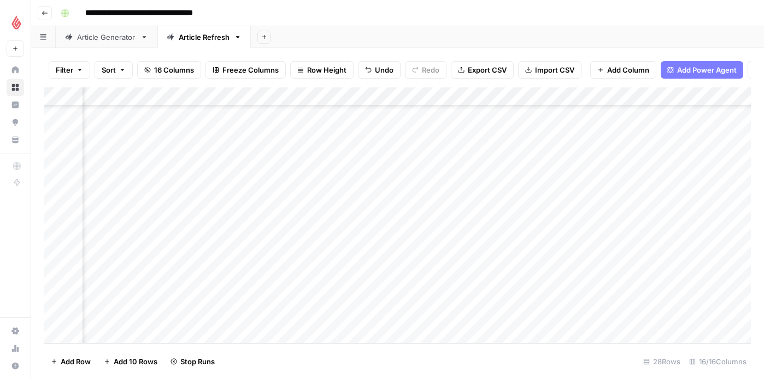
click at [299, 317] on div "Add Column" at bounding box center [397, 215] width 706 height 256
click at [752, 334] on icon "close" at bounding box center [748, 332] width 8 height 9
click at [357, 252] on div "Add Column" at bounding box center [397, 215] width 706 height 256
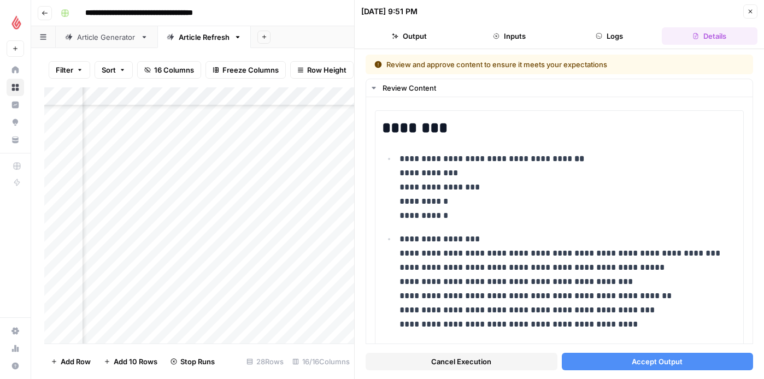
click at [593, 367] on button "Accept Output" at bounding box center [658, 361] width 192 height 17
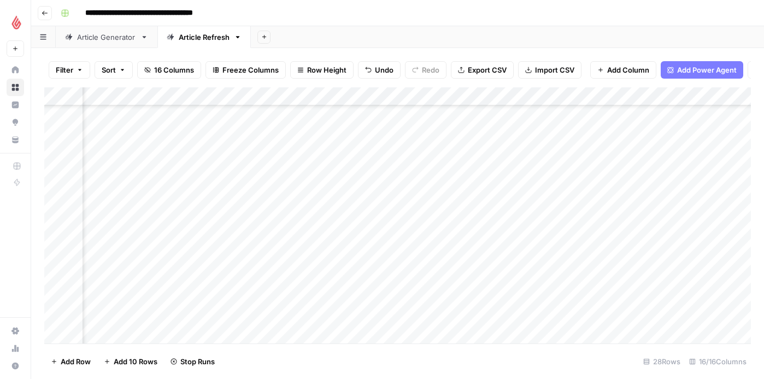
scroll to position [172, 956]
click at [380, 163] on div "Add Column" at bounding box center [397, 215] width 706 height 256
click at [383, 185] on div "Add Column" at bounding box center [397, 215] width 706 height 256
click at [382, 204] on div "Add Column" at bounding box center [397, 215] width 706 height 256
click at [391, 240] on div "Add Column" at bounding box center [397, 215] width 706 height 256
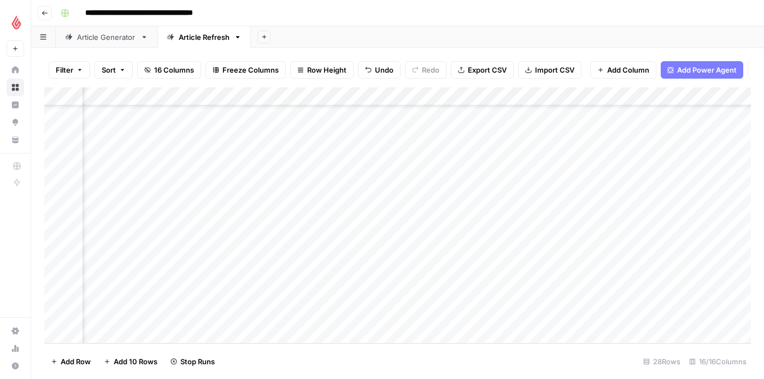
scroll to position [300, 65]
click at [464, 299] on div "Add Column" at bounding box center [397, 215] width 706 height 256
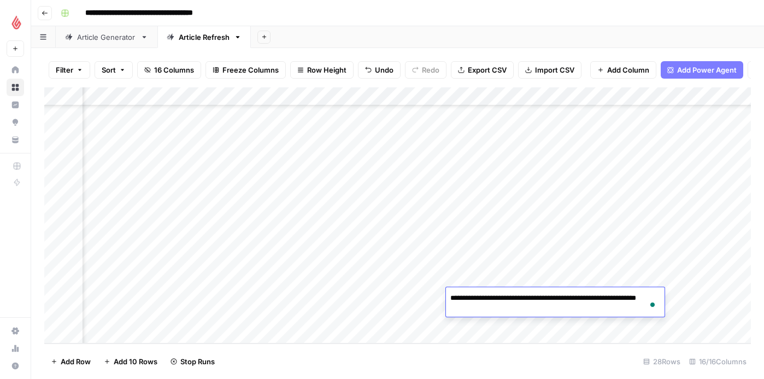
click at [508, 322] on div "Add Column" at bounding box center [397, 215] width 706 height 256
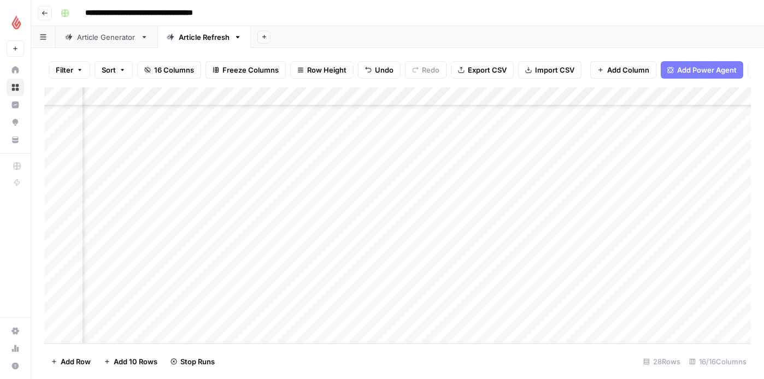
click at [506, 296] on div "Add Column" at bounding box center [397, 215] width 706 height 256
click at [432, 319] on div "Add Column" at bounding box center [397, 215] width 706 height 256
click at [501, 314] on div "Add Column" at bounding box center [397, 215] width 706 height 256
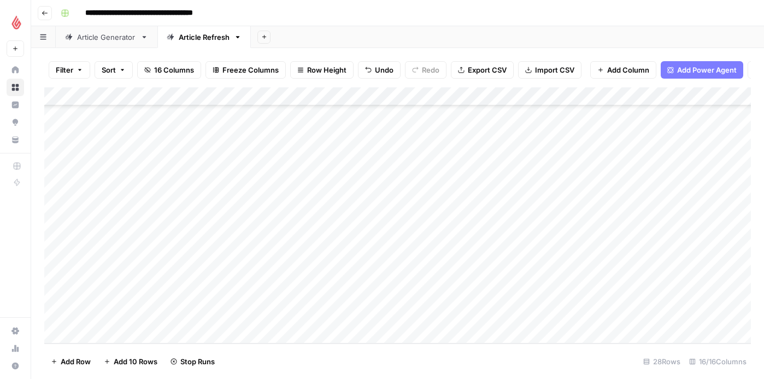
click at [133, 317] on div "Add Column" at bounding box center [397, 215] width 706 height 256
type input "**********"
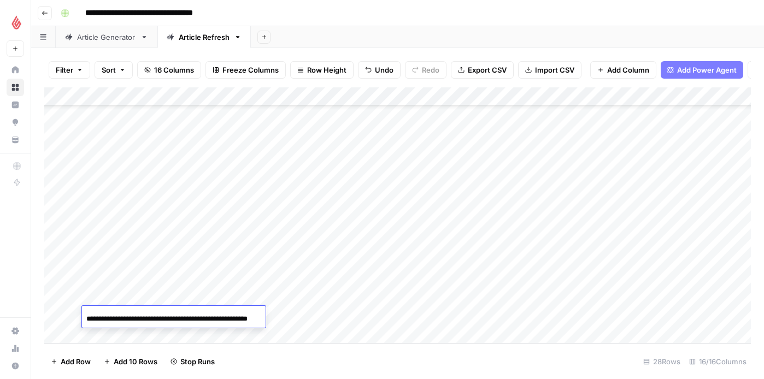
scroll to position [0, 29]
click at [292, 302] on div "Add Column" at bounding box center [397, 215] width 706 height 256
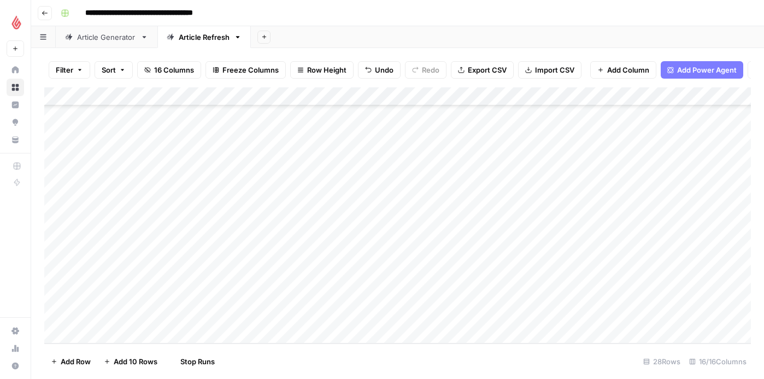
click at [244, 317] on div "Add Column" at bounding box center [397, 215] width 706 height 256
click at [239, 355] on button "NL" at bounding box center [242, 358] width 18 height 13
click at [330, 317] on div "Add Column" at bounding box center [397, 215] width 706 height 256
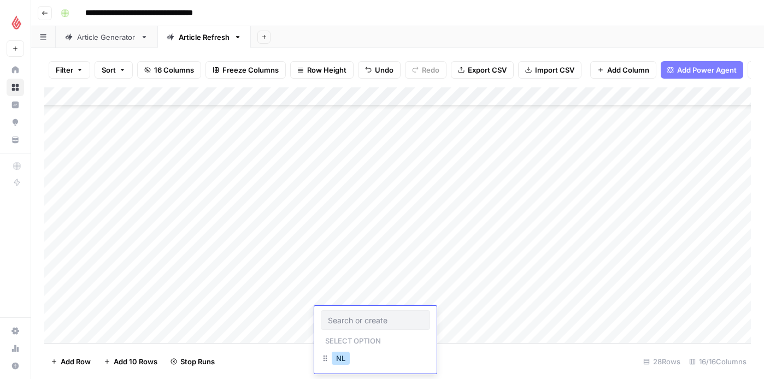
click at [341, 353] on button "NL" at bounding box center [341, 358] width 18 height 13
click at [438, 318] on div "Add Column" at bounding box center [397, 215] width 706 height 256
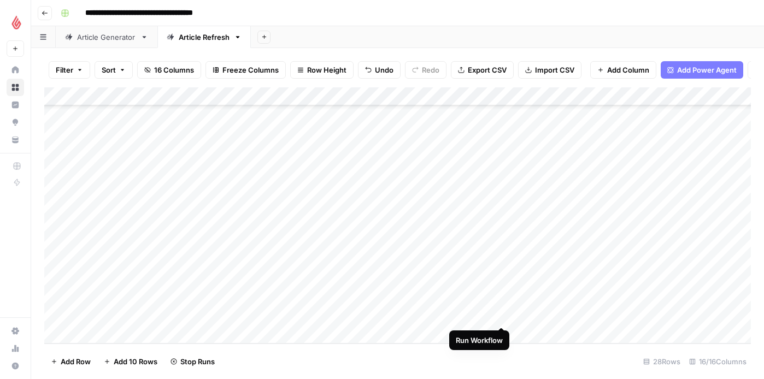
click at [500, 315] on div "Add Column" at bounding box center [397, 215] width 706 height 256
click at [131, 327] on div "Add Column" at bounding box center [397, 215] width 706 height 256
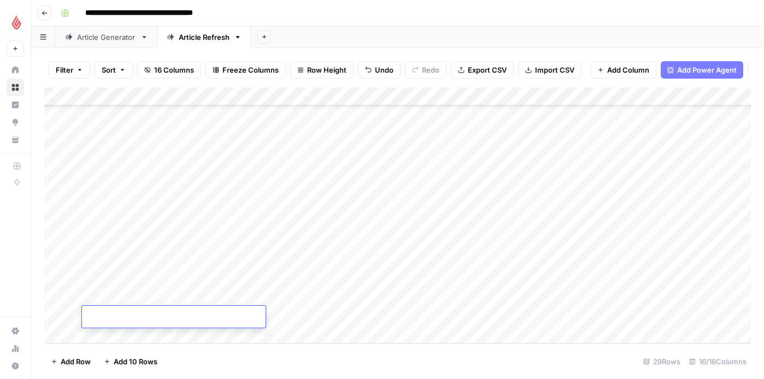
type input "**********"
click at [285, 310] on div "Add Column" at bounding box center [397, 215] width 706 height 256
click at [245, 325] on div "Add Column" at bounding box center [397, 215] width 706 height 256
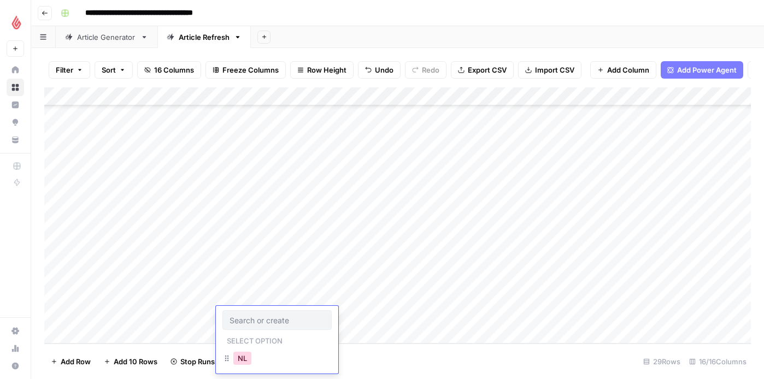
click at [239, 358] on button "NL" at bounding box center [242, 358] width 18 height 13
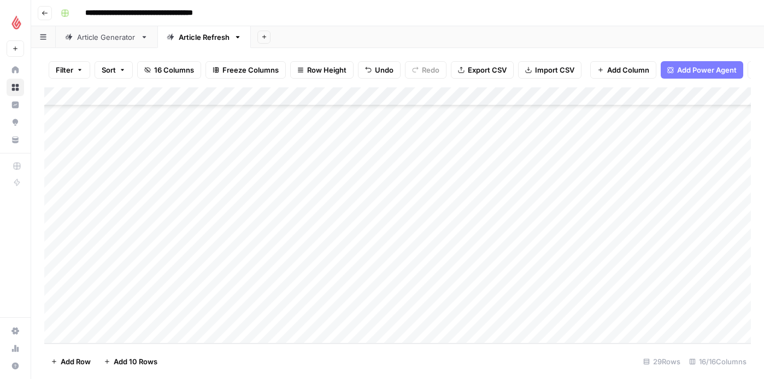
click at [344, 315] on div "Add Column" at bounding box center [397, 215] width 706 height 256
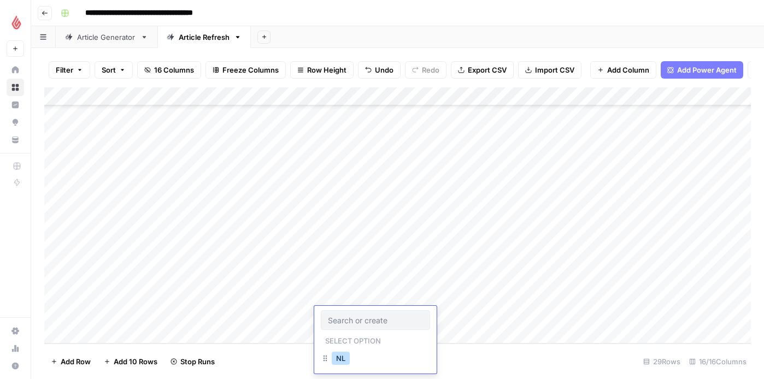
click at [341, 353] on button "NL" at bounding box center [341, 358] width 18 height 13
click at [442, 315] on div "Add Column" at bounding box center [397, 215] width 706 height 256
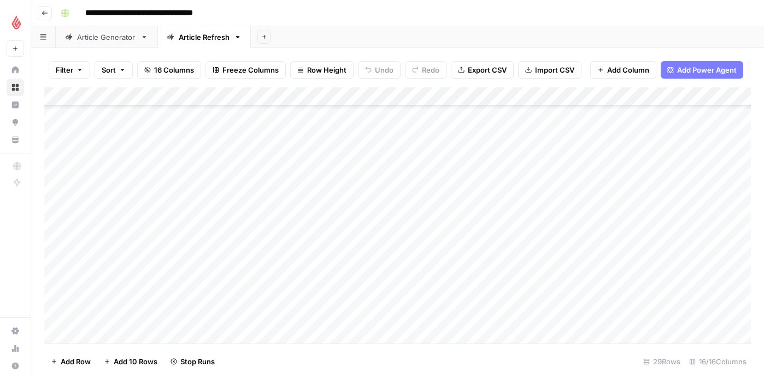
scroll to position [318, 0]
click at [127, 333] on div "Add Column" at bounding box center [397, 215] width 706 height 256
type input "**********"
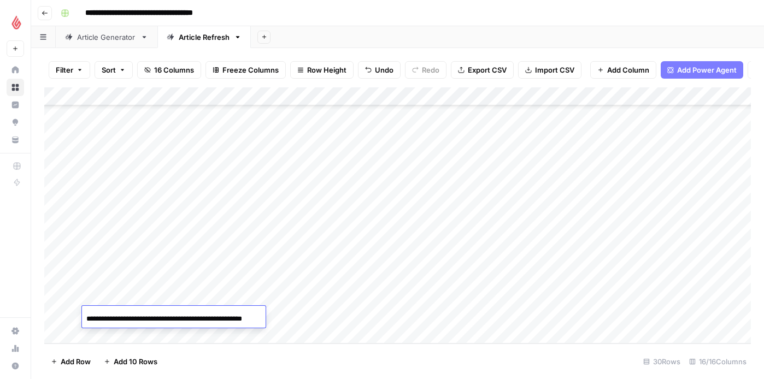
scroll to position [0, 21]
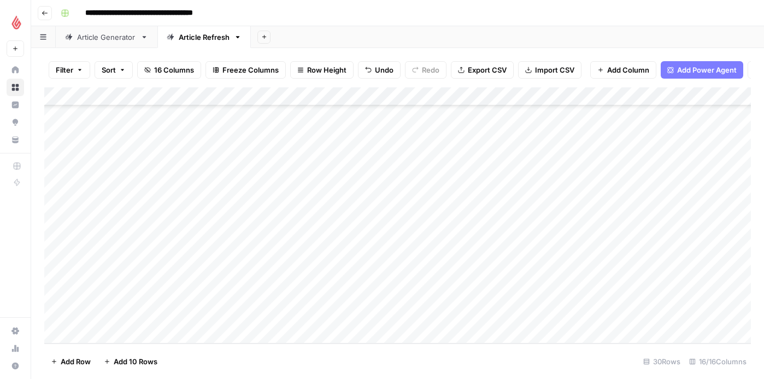
click at [286, 309] on div "Add Column" at bounding box center [397, 215] width 706 height 256
click at [251, 316] on div "Add Column" at bounding box center [397, 215] width 706 height 256
click at [251, 316] on input "text" at bounding box center [276, 320] width 95 height 10
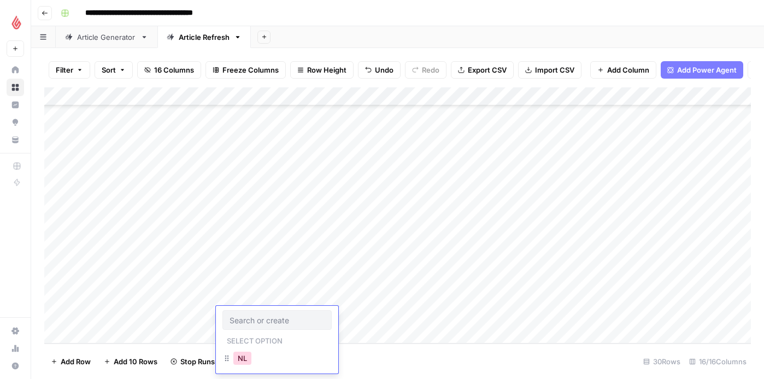
click at [240, 356] on button "NL" at bounding box center [242, 358] width 18 height 13
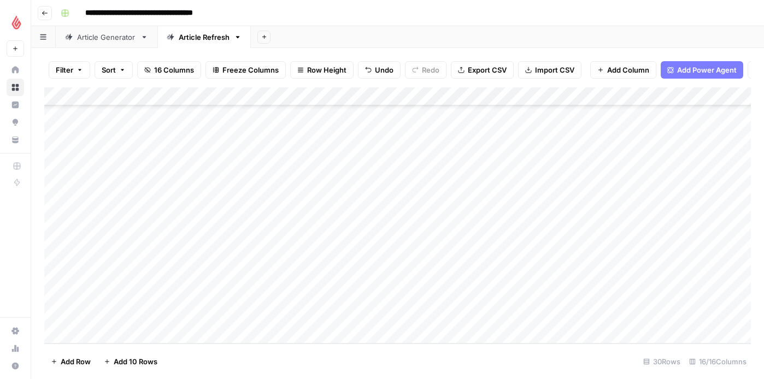
click at [333, 315] on div "Add Column" at bounding box center [397, 215] width 706 height 256
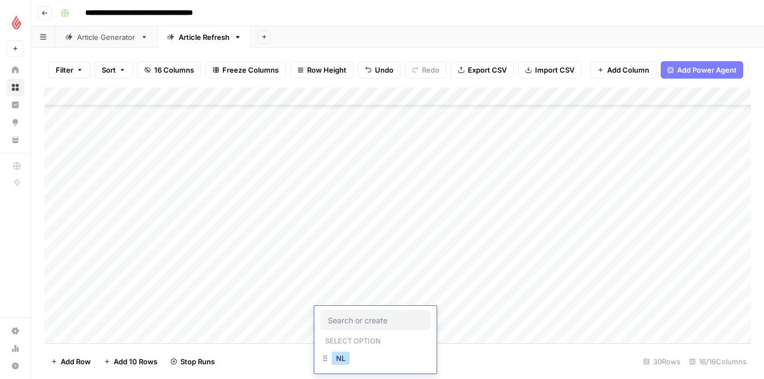
click at [341, 358] on button "NL" at bounding box center [341, 358] width 18 height 13
click at [442, 315] on div "Add Column" at bounding box center [397, 215] width 706 height 256
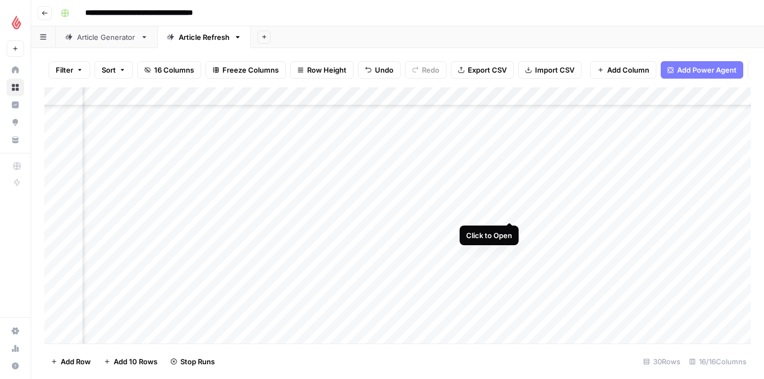
click at [508, 211] on div "Add Column" at bounding box center [397, 215] width 706 height 256
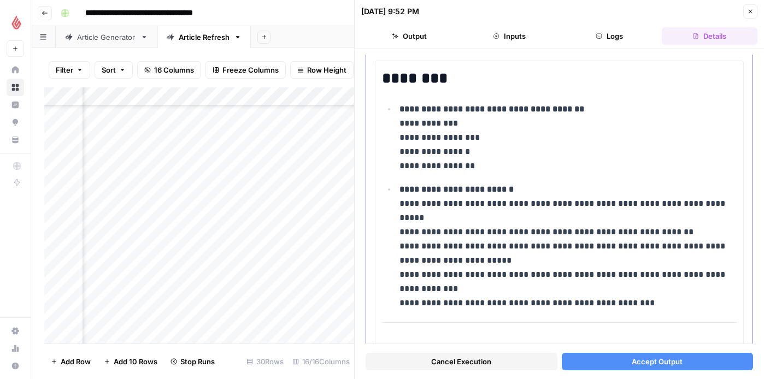
scroll to position [58, 0]
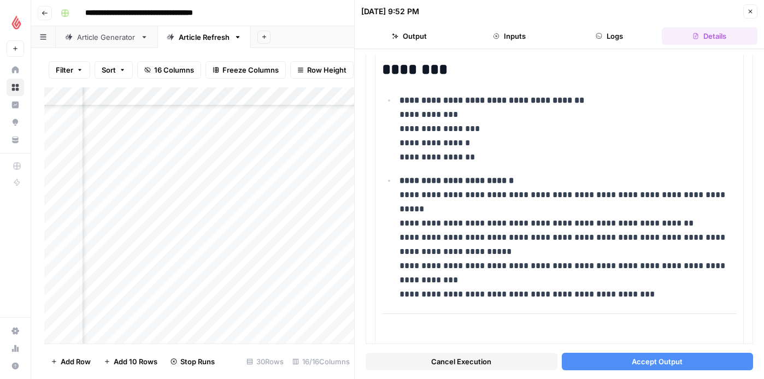
click at [588, 359] on button "Accept Output" at bounding box center [658, 361] width 192 height 17
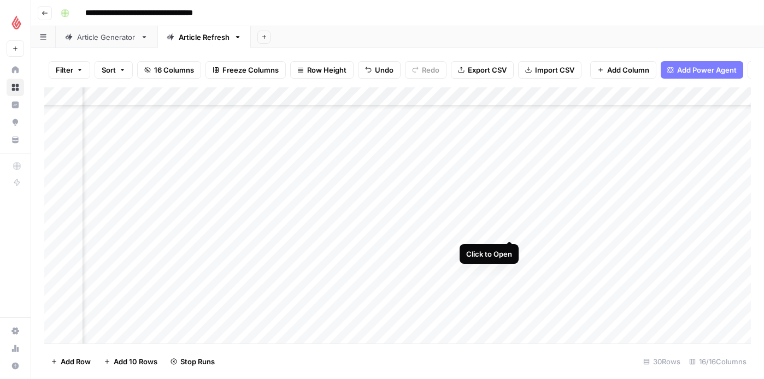
click at [507, 230] on div "Add Column" at bounding box center [397, 215] width 706 height 256
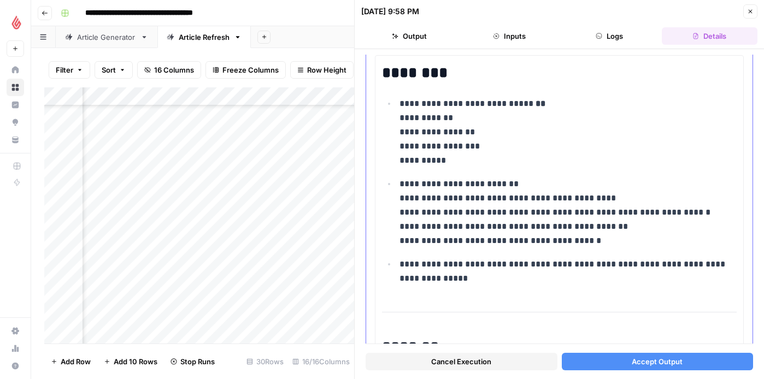
scroll to position [60, 0]
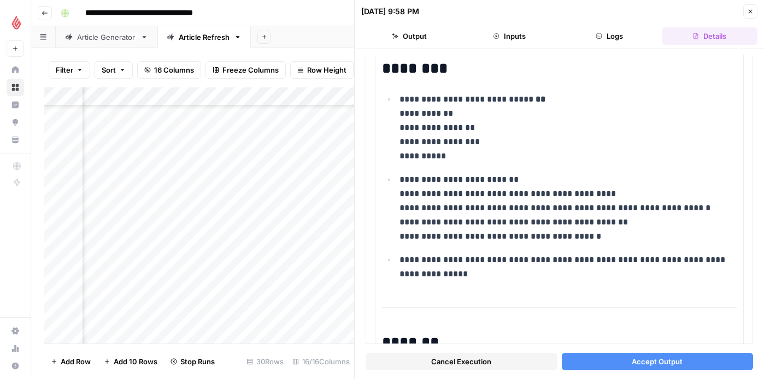
click at [617, 356] on button "Accept Output" at bounding box center [658, 361] width 192 height 17
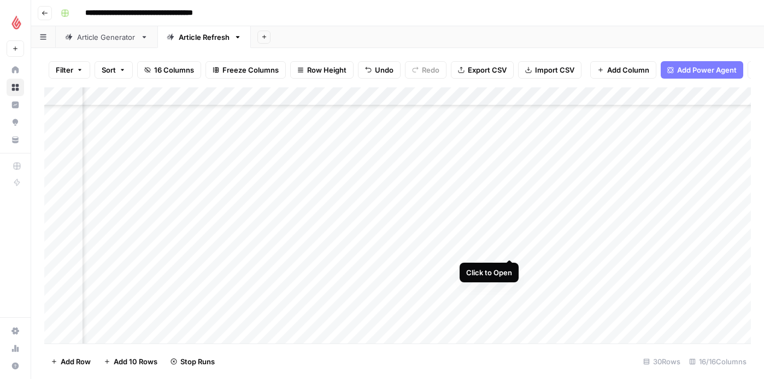
click at [506, 247] on div "Add Column" at bounding box center [397, 215] width 706 height 256
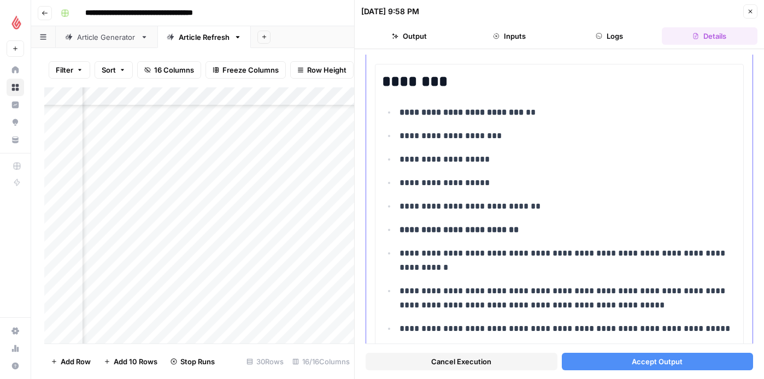
scroll to position [51, 0]
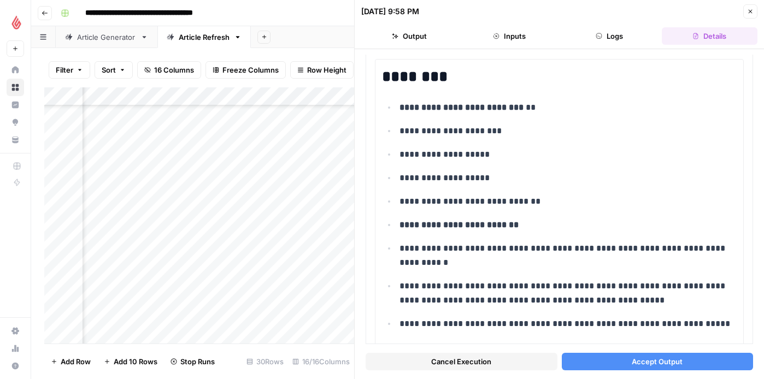
click at [620, 356] on button "Accept Output" at bounding box center [658, 361] width 192 height 17
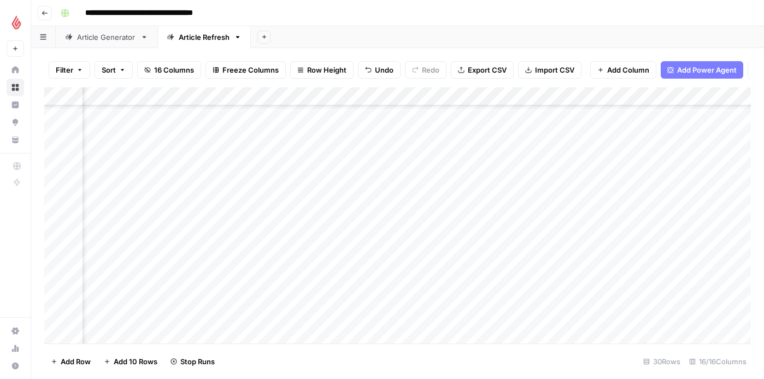
click at [506, 267] on div "Add Column" at bounding box center [397, 215] width 706 height 256
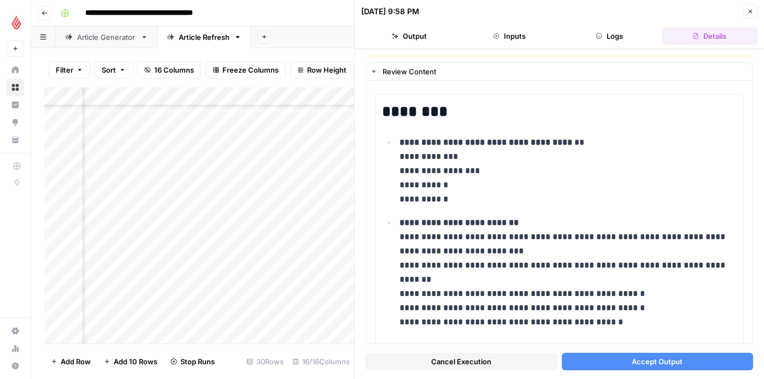
scroll to position [8, 0]
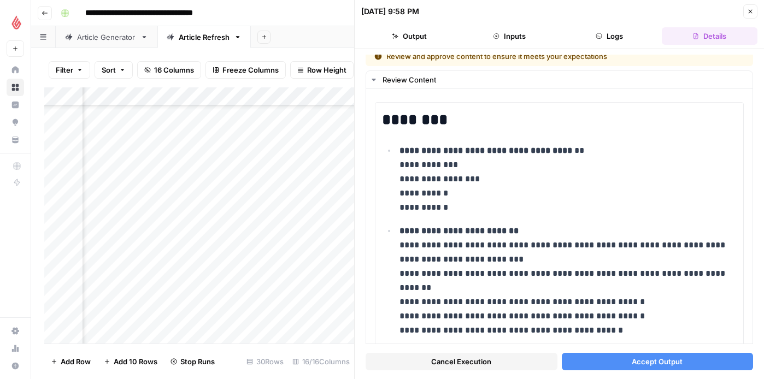
click at [633, 356] on span "Accept Output" at bounding box center [656, 361] width 51 height 11
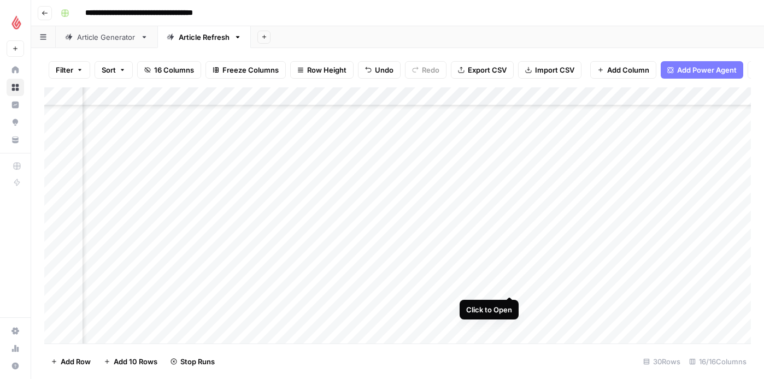
click at [510, 286] on div "Add Column" at bounding box center [397, 215] width 706 height 256
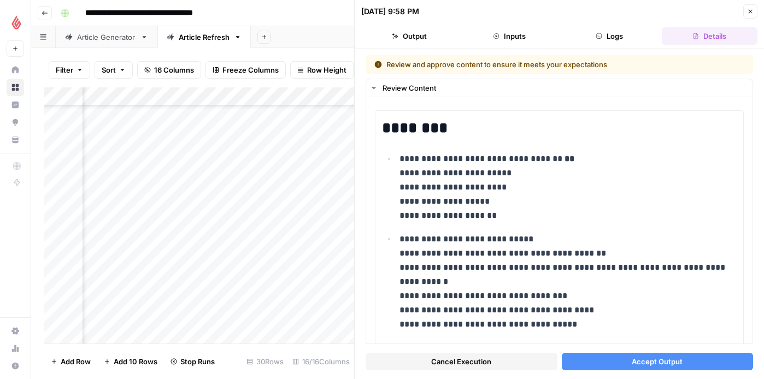
click at [597, 358] on button "Accept Output" at bounding box center [658, 361] width 192 height 17
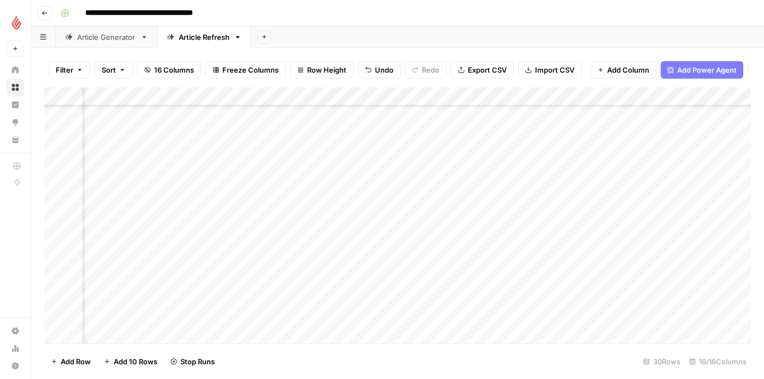
scroll to position [133, 897]
click at [459, 258] on div "Add Column" at bounding box center [397, 215] width 706 height 256
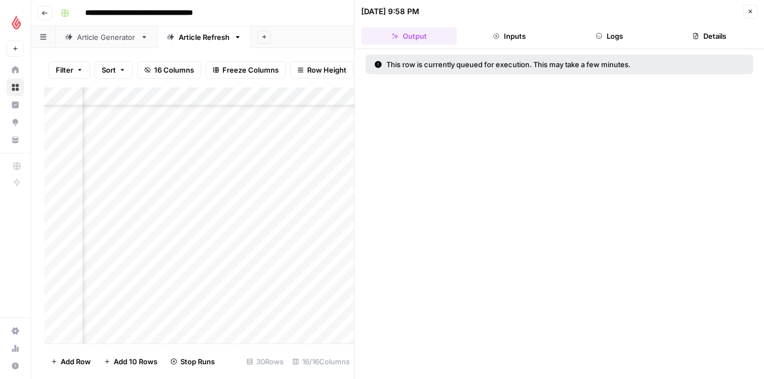
click at [751, 11] on icon "button" at bounding box center [750, 11] width 7 height 7
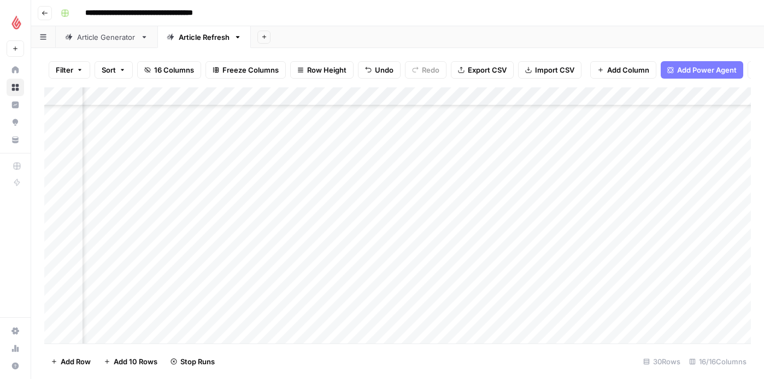
scroll to position [306, 872]
click at [318, 215] on div "Add Column" at bounding box center [397, 215] width 706 height 256
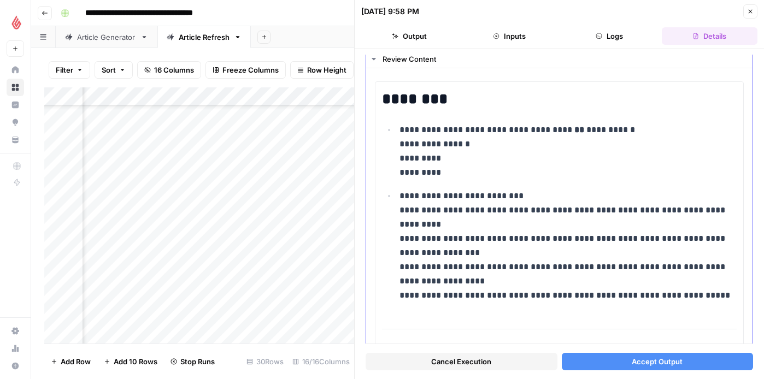
scroll to position [33, 0]
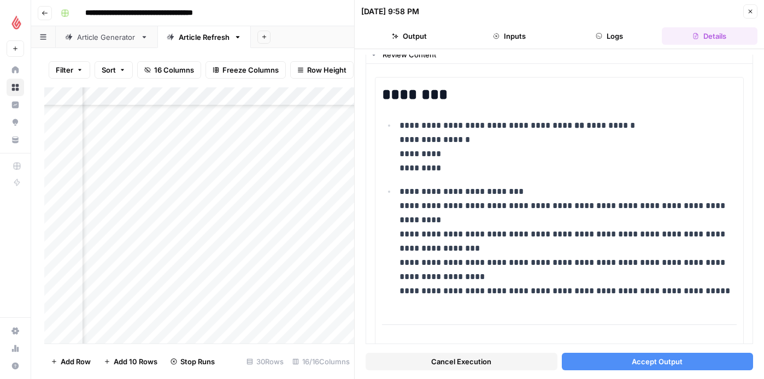
click at [619, 357] on button "Accept Output" at bounding box center [658, 361] width 192 height 17
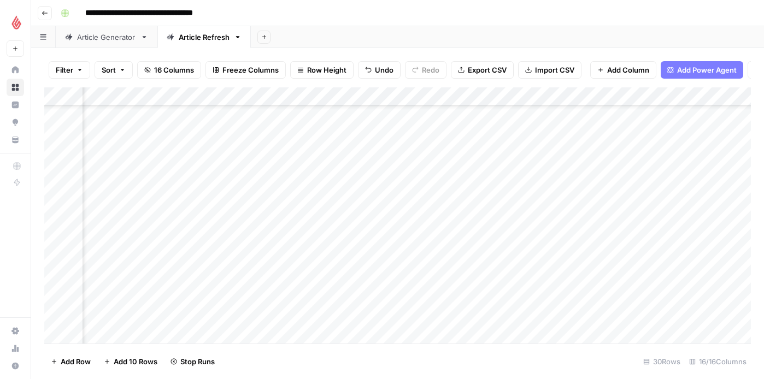
scroll to position [329, 622]
click at [569, 212] on div "Add Column" at bounding box center [397, 215] width 706 height 256
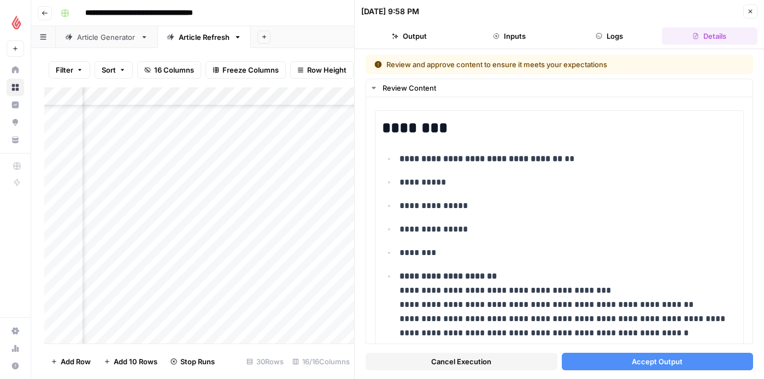
click at [619, 361] on button "Accept Output" at bounding box center [658, 361] width 192 height 17
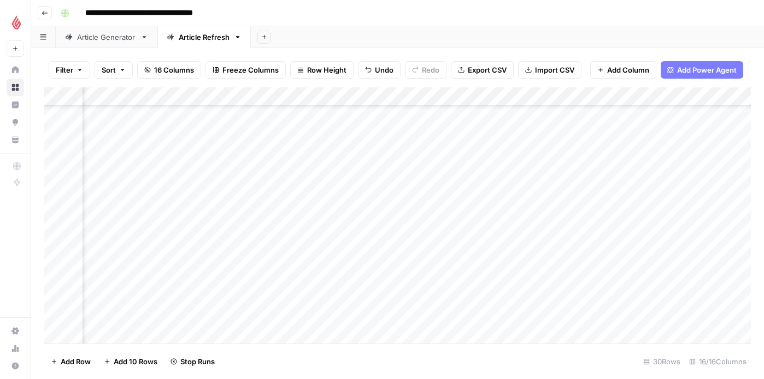
scroll to position [337, 879]
click at [315, 222] on div "Add Column" at bounding box center [397, 215] width 706 height 256
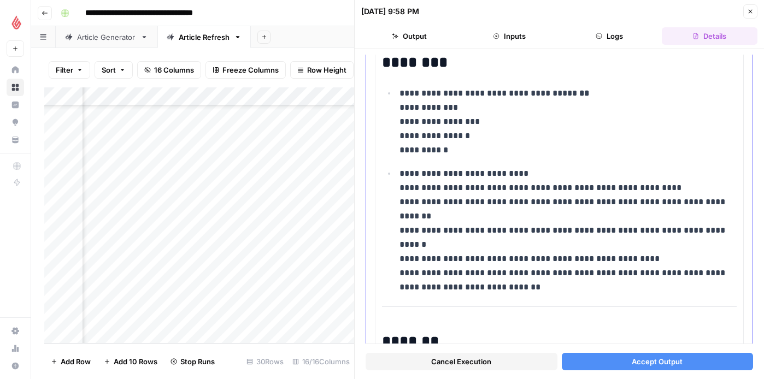
scroll to position [67, 0]
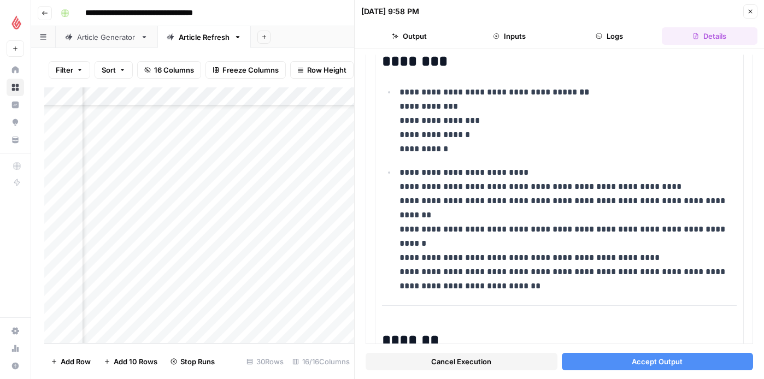
click at [619, 361] on button "Accept Output" at bounding box center [658, 361] width 192 height 17
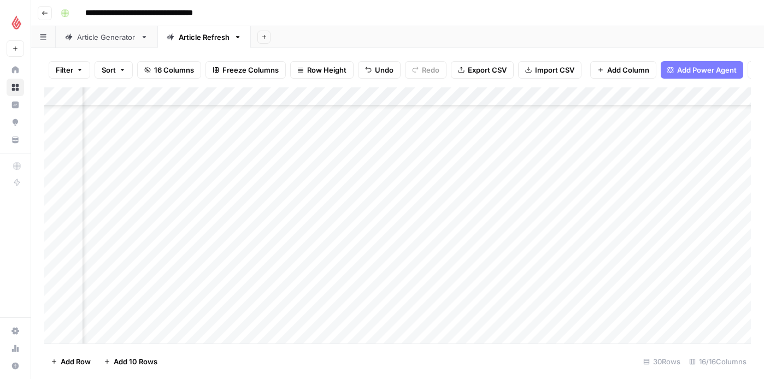
scroll to position [327, 874]
click at [316, 251] on div "Add Column" at bounding box center [397, 215] width 706 height 256
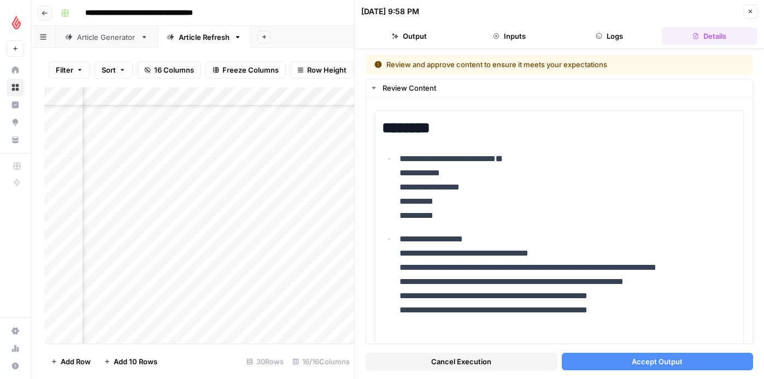
click at [601, 358] on button "Accept Output" at bounding box center [658, 361] width 192 height 17
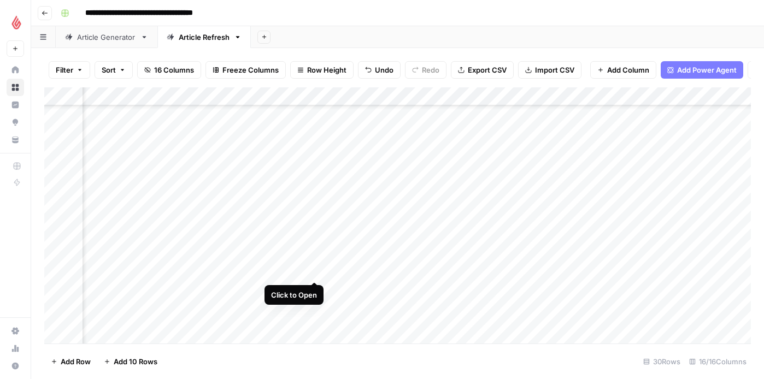
click at [312, 271] on div "Add Column" at bounding box center [397, 215] width 706 height 256
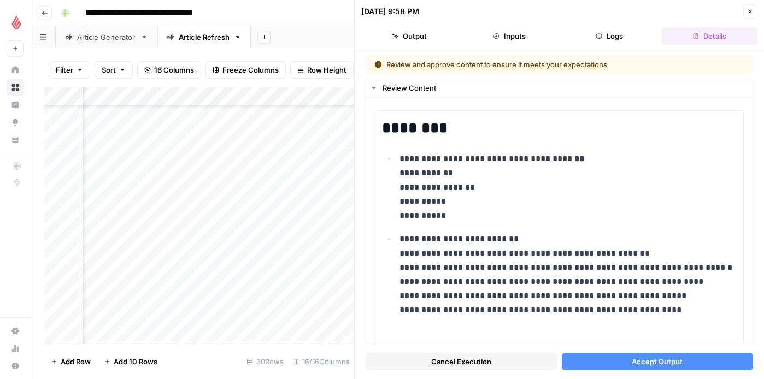
click at [581, 357] on button "Accept Output" at bounding box center [658, 361] width 192 height 17
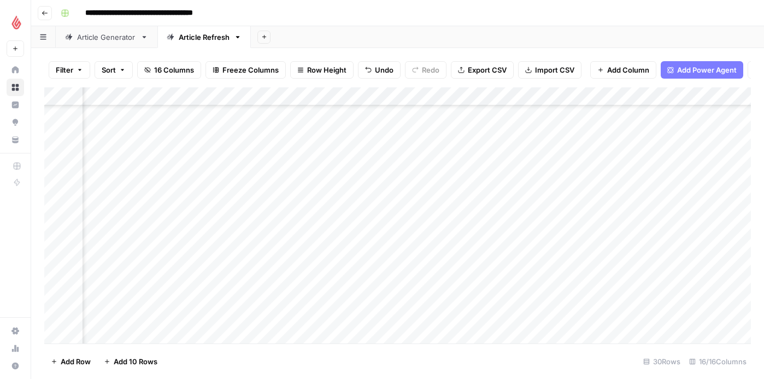
scroll to position [232, 912]
click at [426, 199] on div "Add Column" at bounding box center [397, 215] width 706 height 256
click at [429, 220] on div "Add Column" at bounding box center [397, 215] width 706 height 256
click at [430, 236] on div "Add Column" at bounding box center [397, 215] width 706 height 256
click at [430, 257] on div "Add Column" at bounding box center [397, 215] width 706 height 256
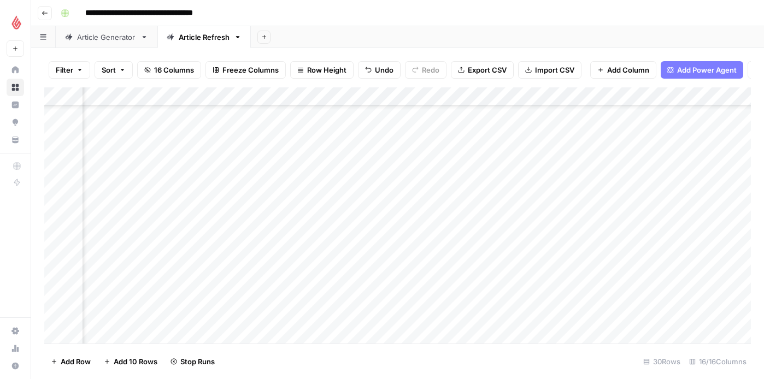
click at [424, 275] on div "Add Column" at bounding box center [397, 215] width 706 height 256
click at [424, 289] on div "Add Column" at bounding box center [397, 215] width 706 height 256
click at [428, 310] on div "Add Column" at bounding box center [397, 215] width 706 height 256
click at [429, 326] on div "Add Column" at bounding box center [397, 215] width 706 height 256
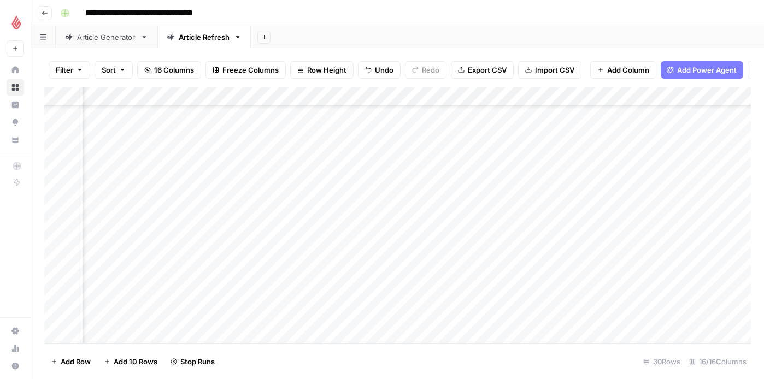
click at [438, 239] on div "Add Column" at bounding box center [397, 215] width 706 height 256
click at [446, 263] on div "Add Column" at bounding box center [397, 215] width 706 height 256
click at [445, 280] on div "Add Column" at bounding box center [397, 215] width 706 height 256
click at [448, 294] on div "Add Column" at bounding box center [397, 215] width 706 height 256
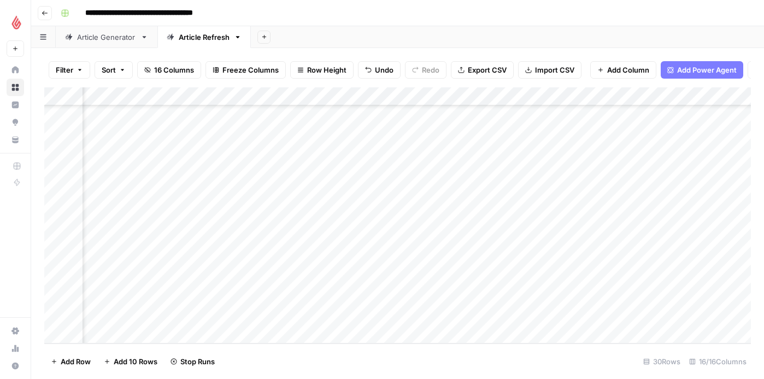
click at [451, 312] on div "Add Column" at bounding box center [397, 215] width 706 height 256
